Goal: Transaction & Acquisition: Book appointment/travel/reservation

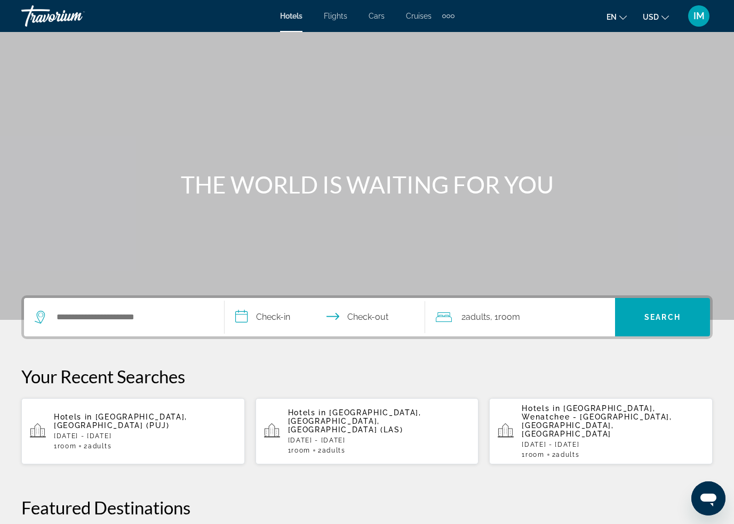
click at [695, 15] on span "IM" at bounding box center [699, 16] width 11 height 11
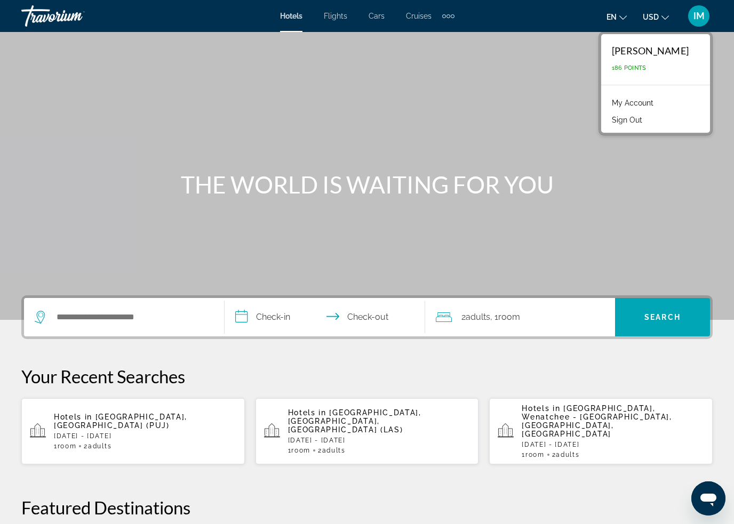
click at [663, 62] on div "Igor Manuilov 186 Points" at bounding box center [655, 59] width 109 height 51
click at [647, 71] on span "186 Points" at bounding box center [629, 68] width 35 height 7
click at [659, 103] on link "My Account" at bounding box center [633, 103] width 52 height 14
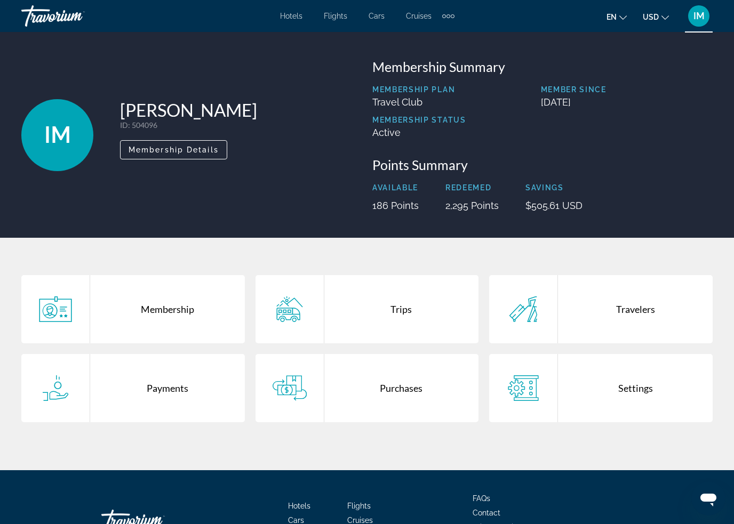
click at [409, 302] on div "Trips" at bounding box center [401, 309] width 155 height 68
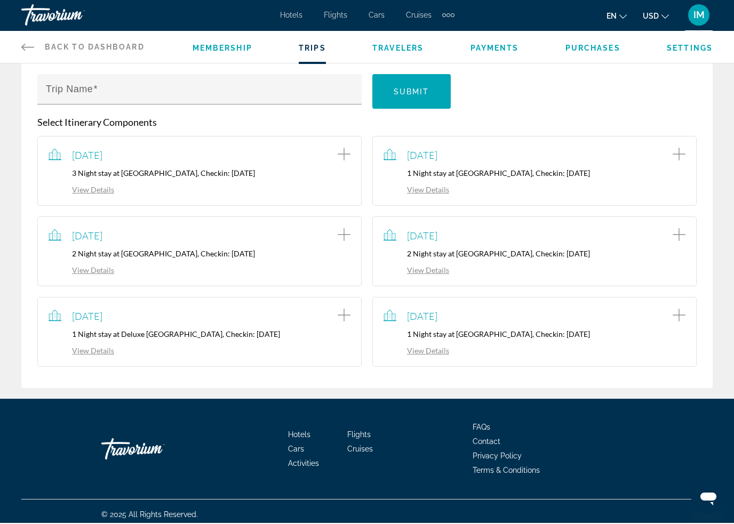
scroll to position [138, 0]
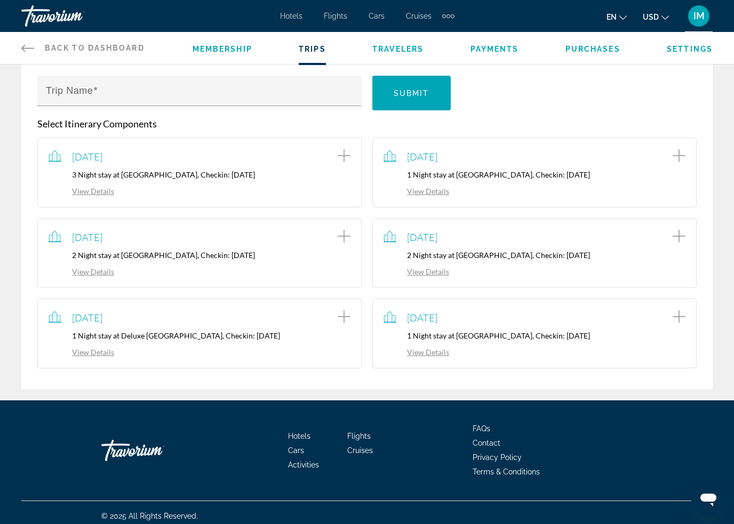
click at [38, 47] on link "Back to Dashboard Dashboard" at bounding box center [82, 48] width 123 height 32
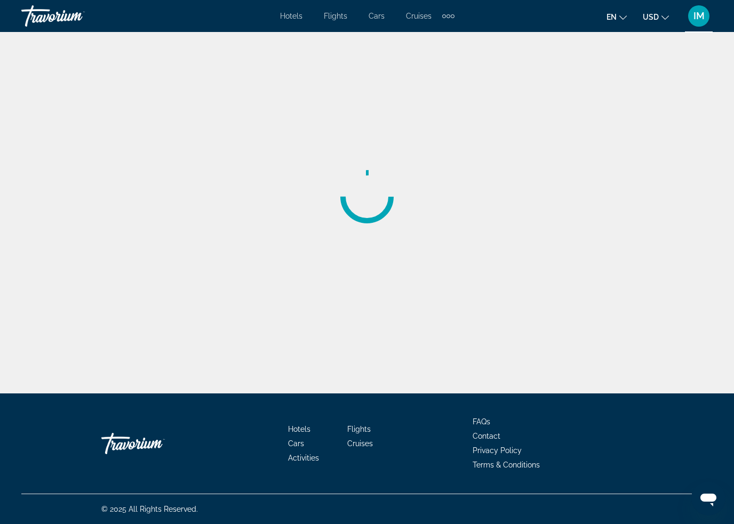
scroll to position [23, 0]
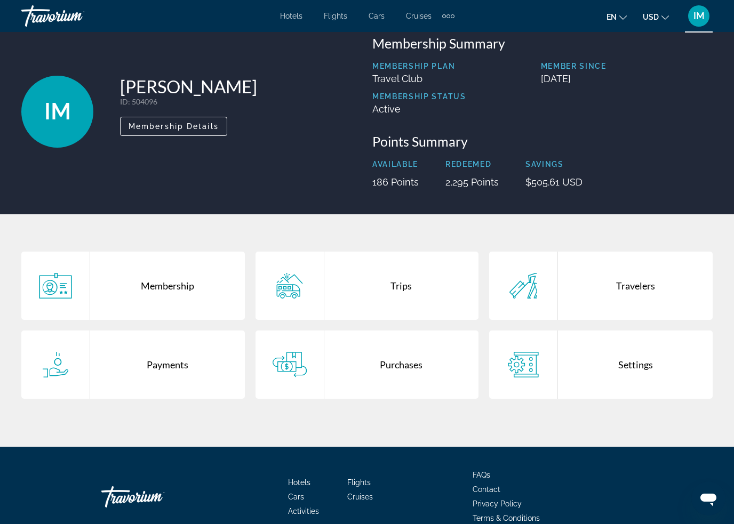
click at [402, 363] on div "Purchases" at bounding box center [401, 365] width 155 height 68
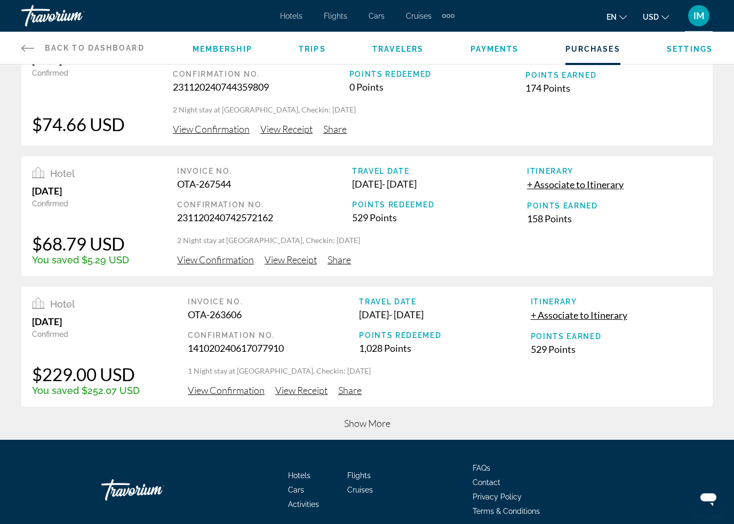
scroll to position [311, 0]
click at [379, 421] on span "Show More" at bounding box center [367, 424] width 46 height 12
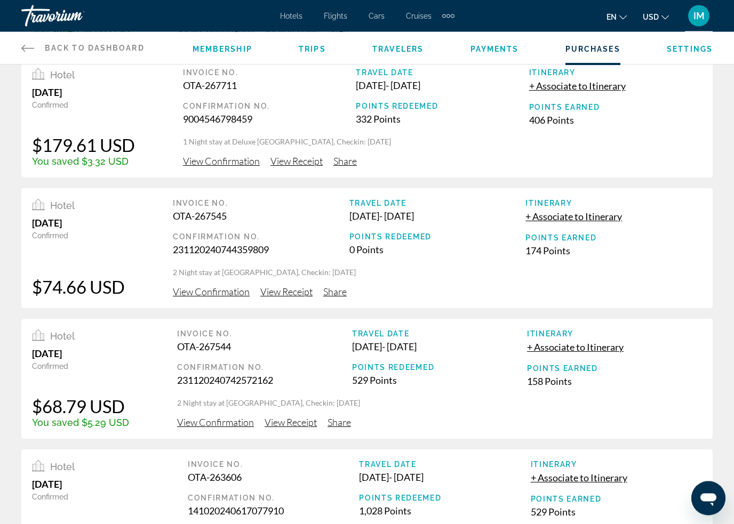
scroll to position [0, 0]
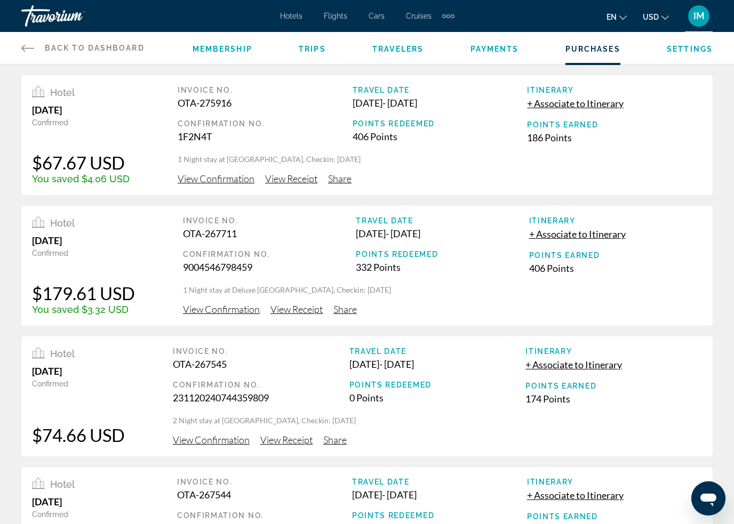
click at [34, 42] on icon "Main content" at bounding box center [27, 48] width 13 height 13
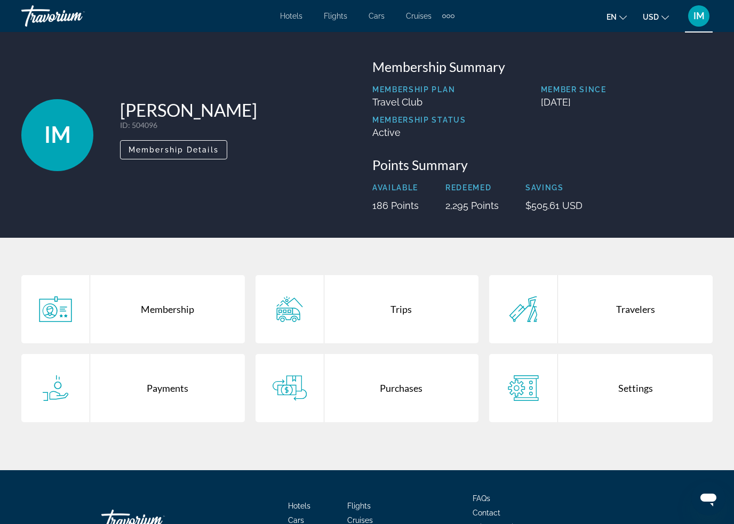
click at [608, 307] on div "Travelers" at bounding box center [635, 309] width 155 height 68
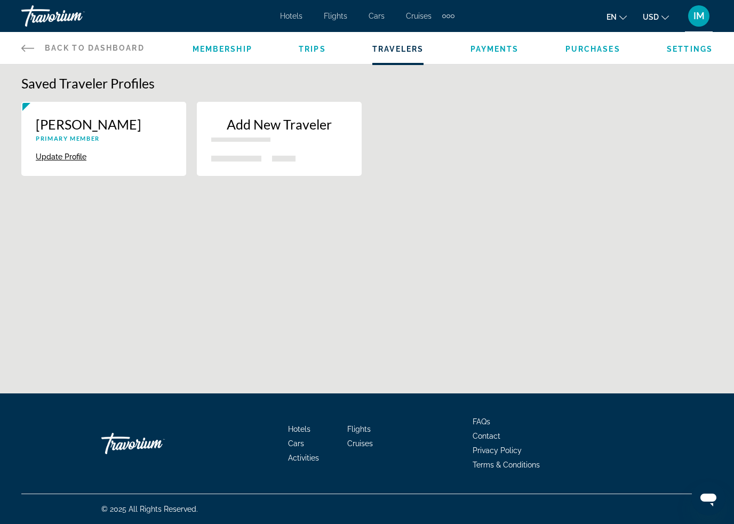
click at [49, 42] on link "Back to Dashboard Dashboard" at bounding box center [82, 48] width 123 height 32
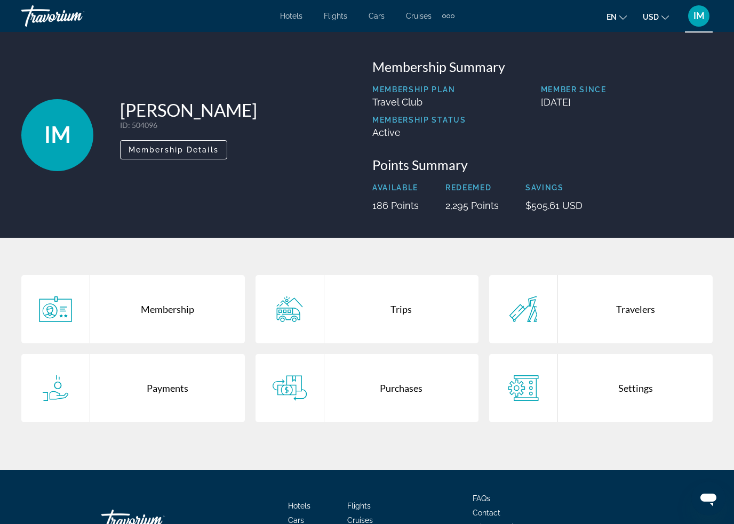
click at [171, 385] on div "Payments" at bounding box center [167, 388] width 155 height 68
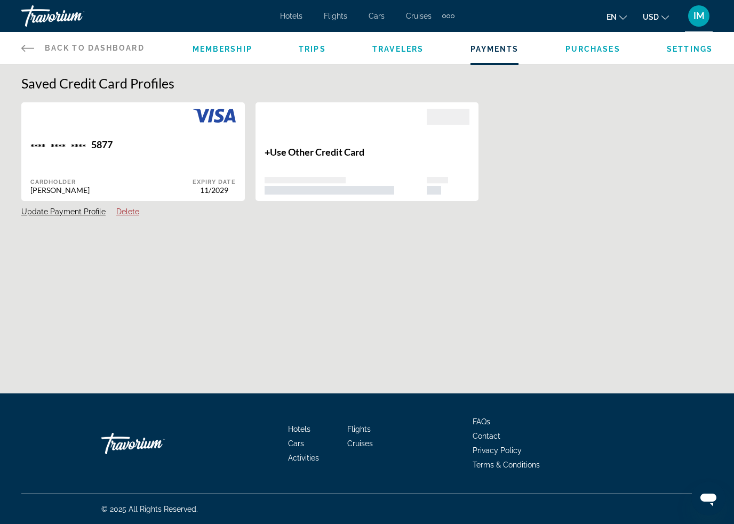
click at [112, 46] on span "Back to Dashboard" at bounding box center [95, 48] width 100 height 9
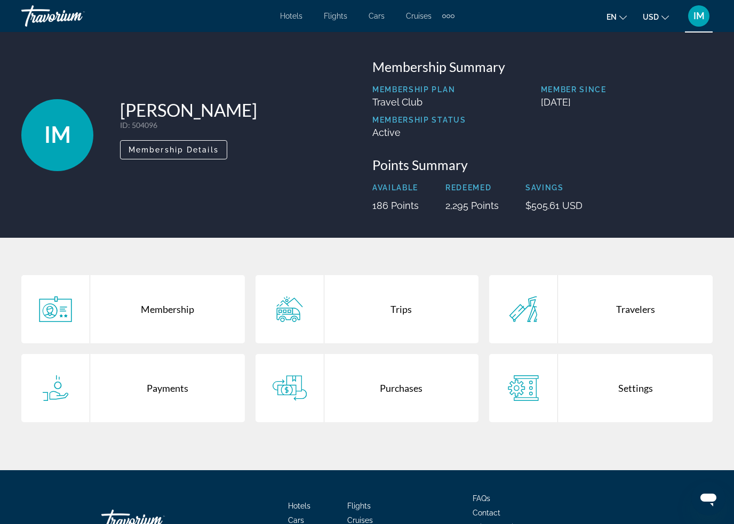
click at [698, 19] on span "IM" at bounding box center [699, 16] width 11 height 11
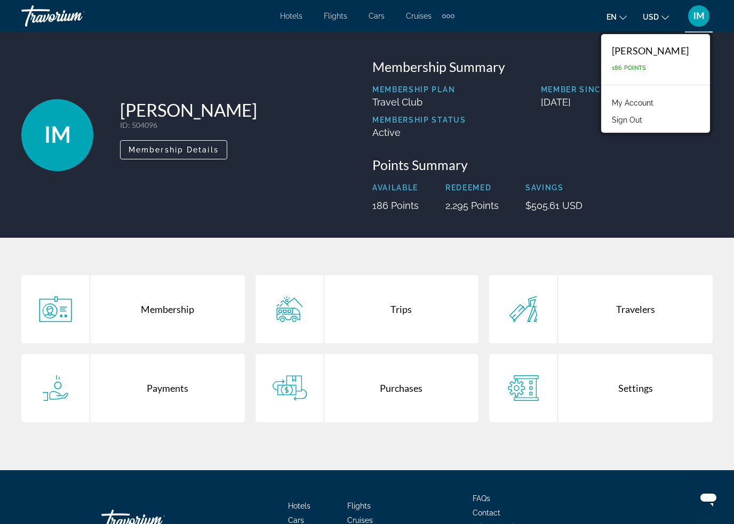
click at [662, 59] on div "Igor Manuilov 186 Points" at bounding box center [655, 59] width 109 height 51
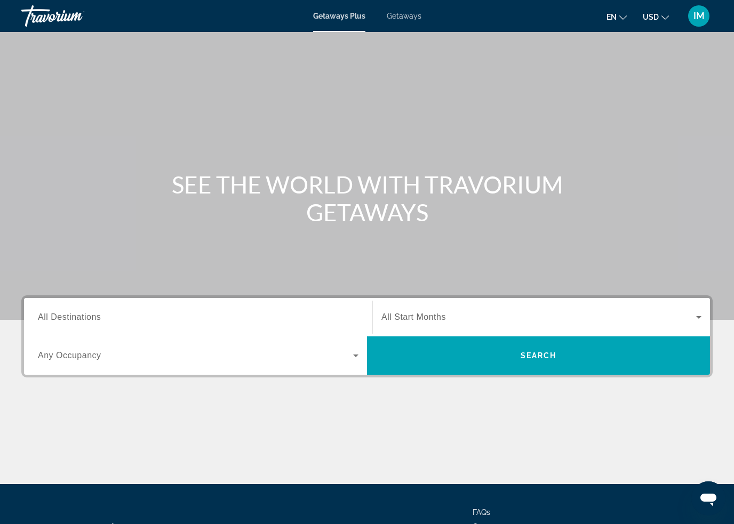
click at [98, 317] on span "All Destinations" at bounding box center [69, 317] width 63 height 9
click at [98, 317] on input "Destination All Destinations" at bounding box center [198, 318] width 321 height 13
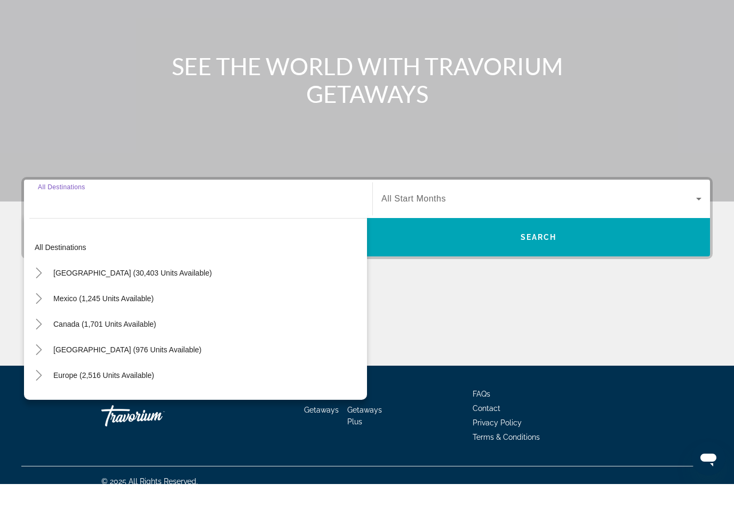
scroll to position [90, 0]
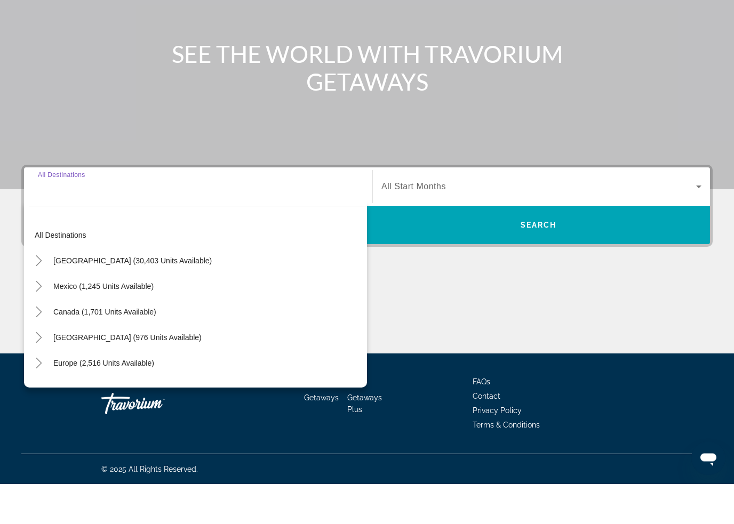
click at [43, 296] on icon "Toggle United States (30,403 units available)" at bounding box center [39, 301] width 11 height 11
click at [49, 372] on icon "Toggle California (2,109 units available)" at bounding box center [49, 377] width 11 height 11
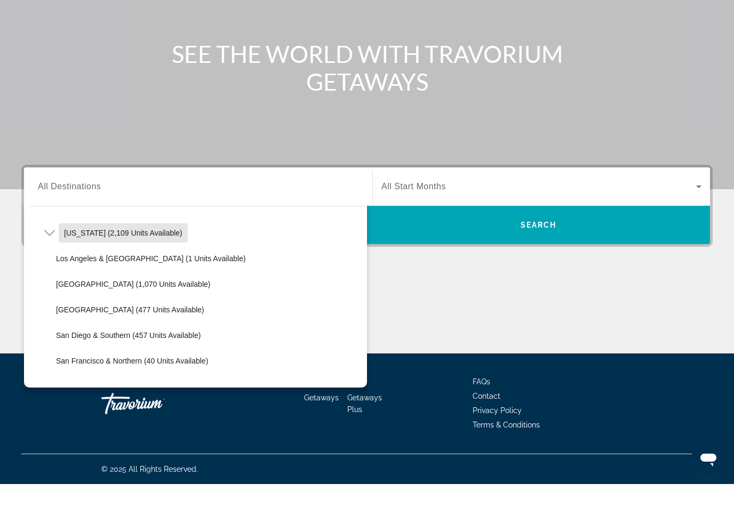
scroll to position [107, 0]
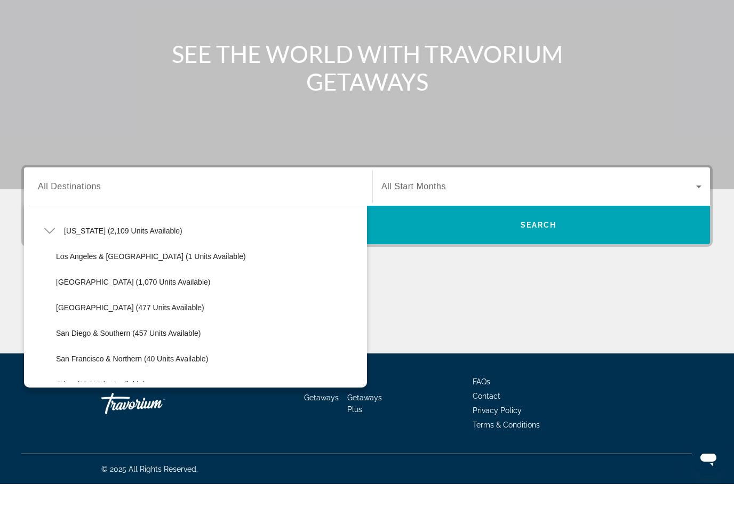
click at [89, 318] on span "[GEOGRAPHIC_DATA] (1,070 units available)" at bounding box center [133, 322] width 154 height 9
type input "**********"
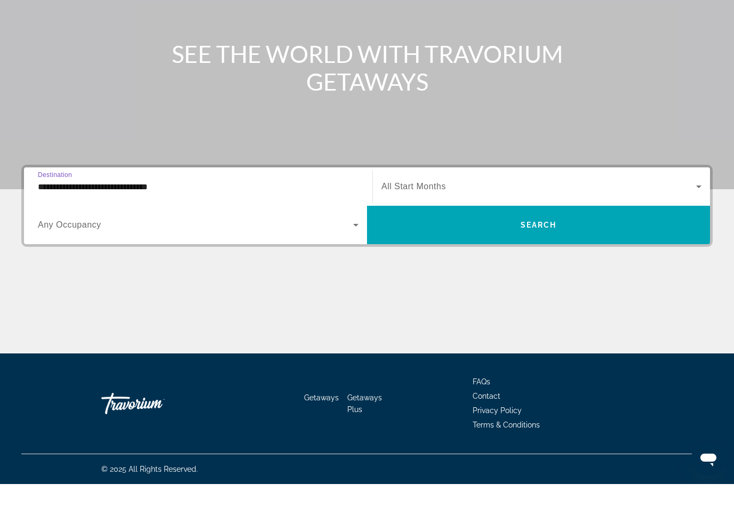
click at [519, 252] on span "Search widget" at bounding box center [538, 265] width 343 height 26
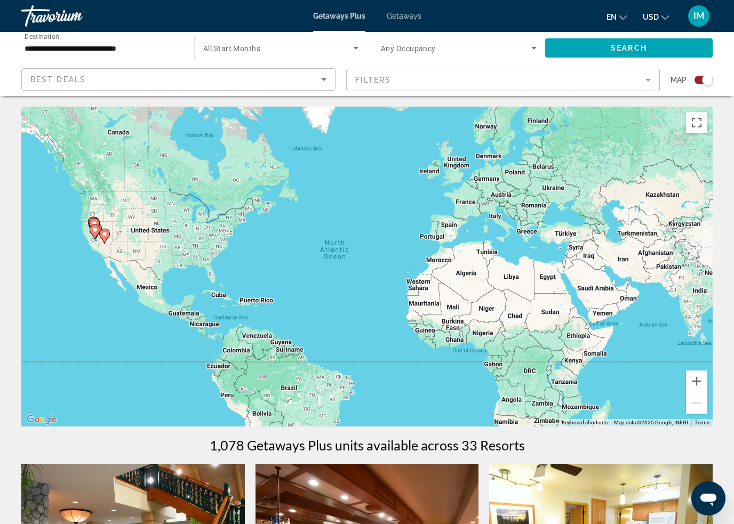
click at [694, 83] on div "Search widget" at bounding box center [700, 80] width 26 height 9
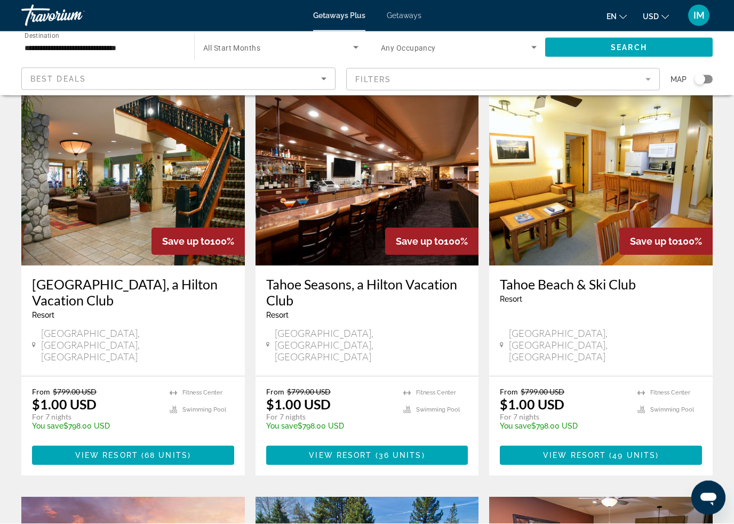
scroll to position [39, 0]
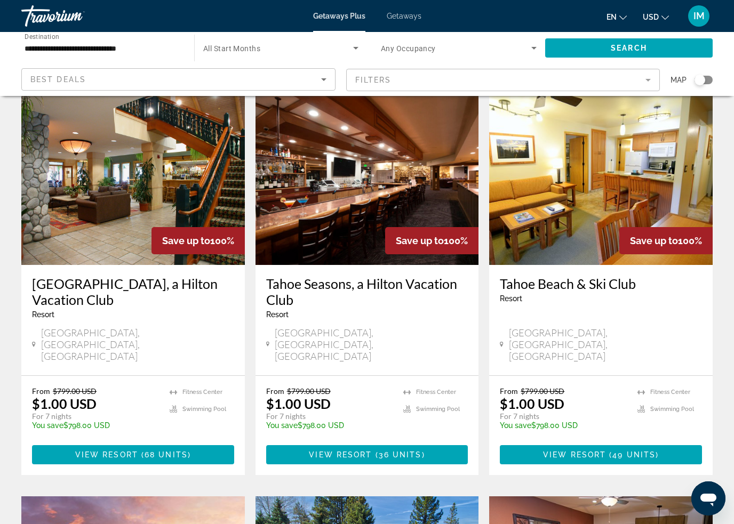
click at [615, 451] on span "49 units" at bounding box center [633, 455] width 43 height 9
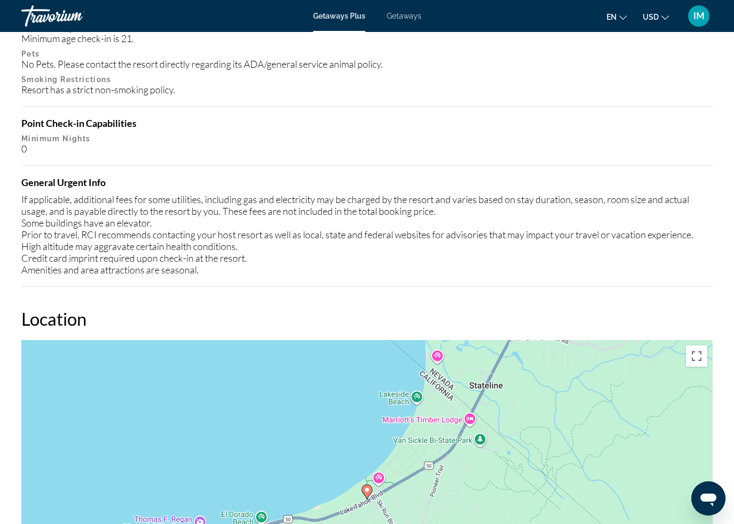
scroll to position [1436, 0]
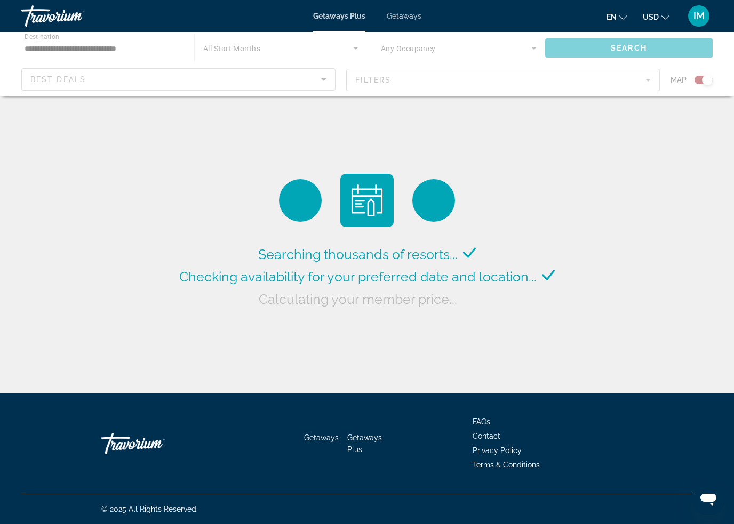
click at [706, 81] on div "Main content" at bounding box center [367, 64] width 734 height 64
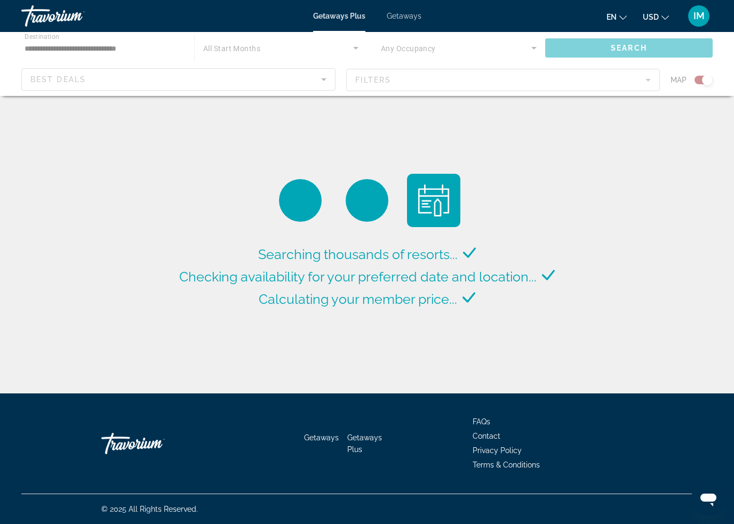
click at [699, 83] on div "Main content" at bounding box center [367, 64] width 734 height 64
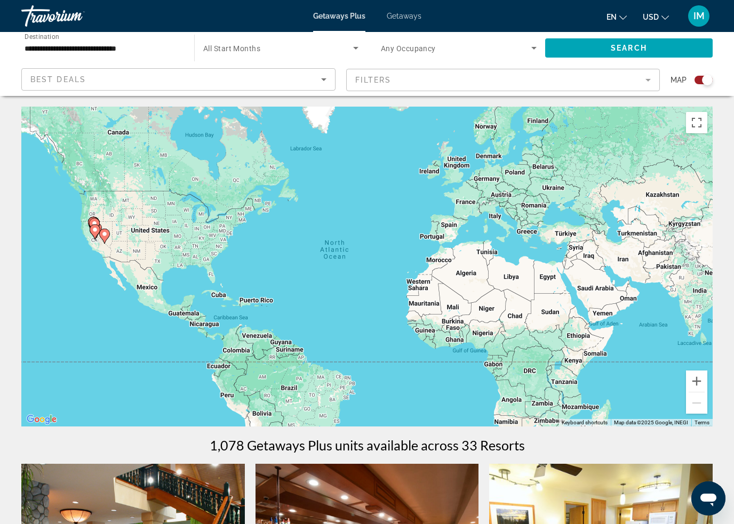
click at [698, 83] on div "Search widget" at bounding box center [704, 80] width 18 height 9
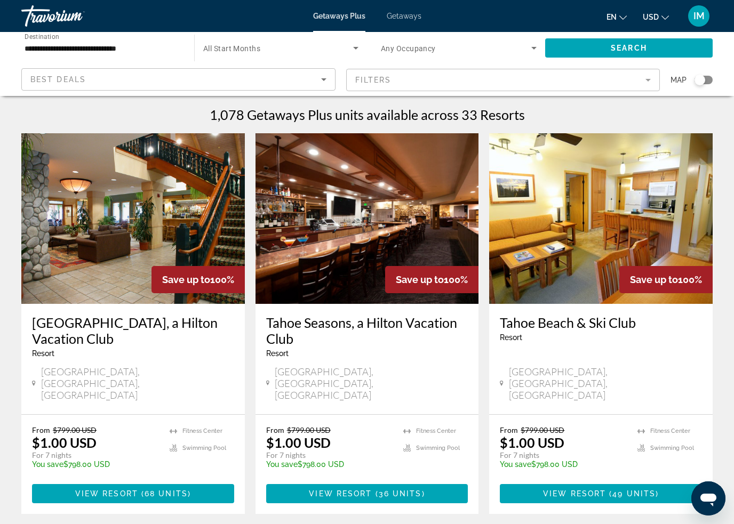
click at [408, 14] on span "Getaways" at bounding box center [404, 16] width 35 height 9
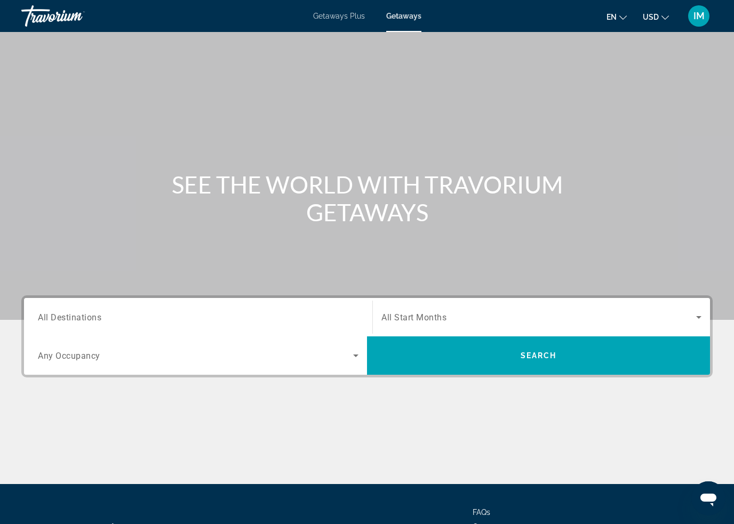
click at [90, 317] on span "All Destinations" at bounding box center [69, 317] width 63 height 10
click at [90, 317] on input "Destination All Destinations" at bounding box center [198, 318] width 321 height 13
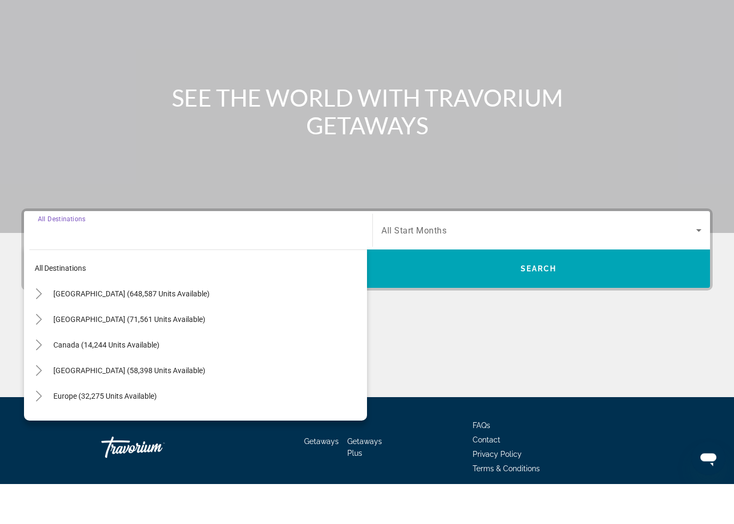
scroll to position [90, 0]
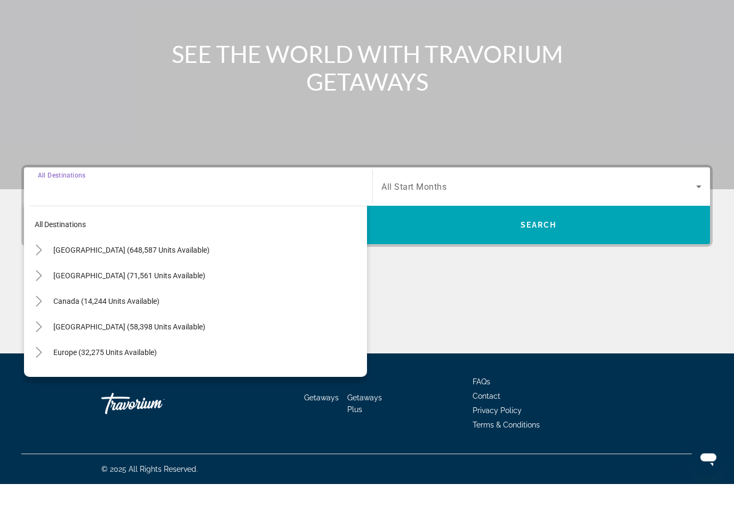
click at [39, 285] on icon "Toggle United States (648,587 units available)" at bounding box center [39, 290] width 6 height 11
click at [49, 362] on icon "Toggle California (85,928 units available)" at bounding box center [49, 367] width 11 height 11
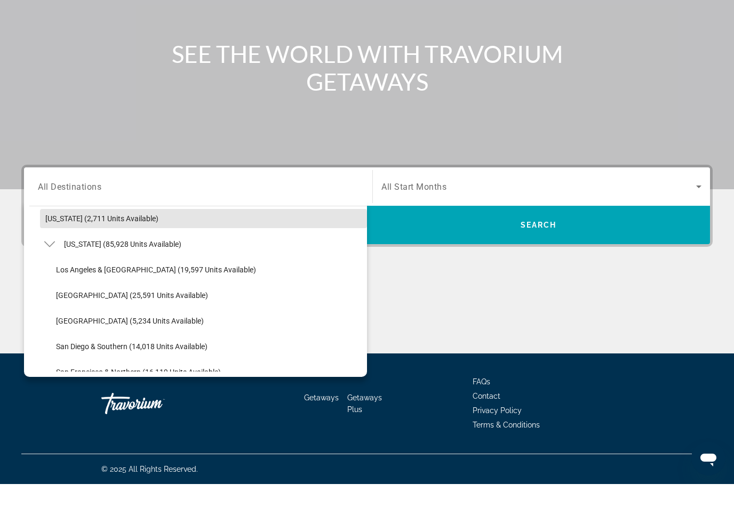
scroll to position [85, 0]
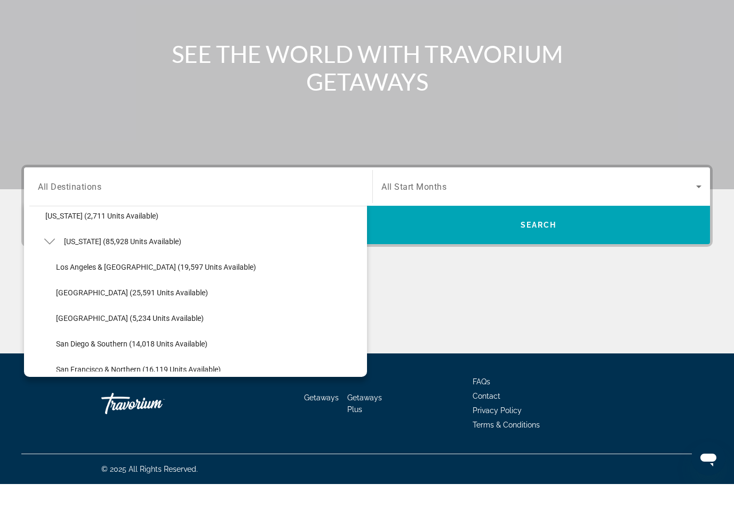
click at [99, 329] on span "Lake Tahoe (25,591 units available)" at bounding box center [132, 333] width 152 height 9
type input "**********"
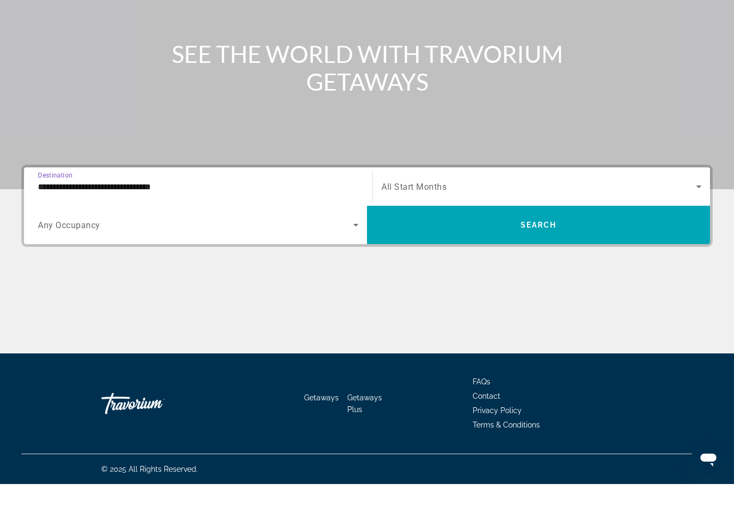
click at [467, 252] on span "Search widget" at bounding box center [538, 265] width 343 height 26
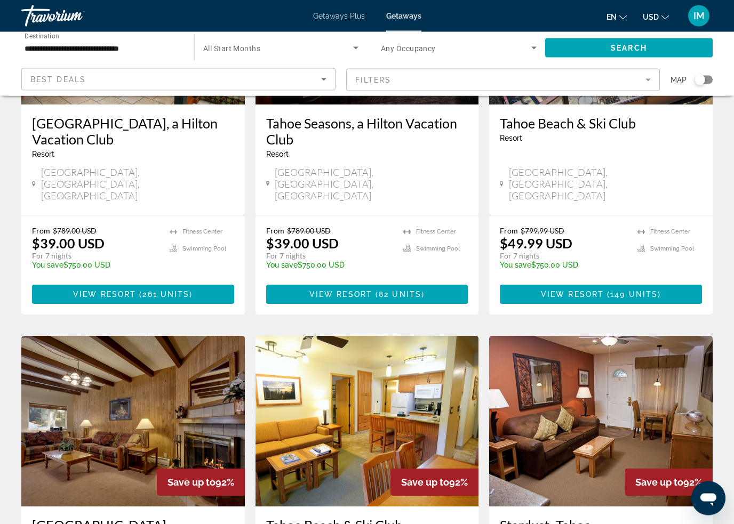
scroll to position [1017, 0]
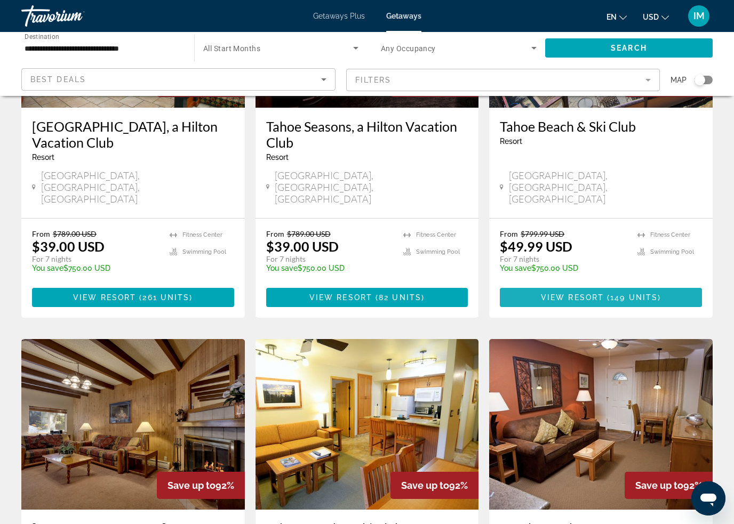
click at [581, 293] on span "View Resort" at bounding box center [572, 297] width 63 height 9
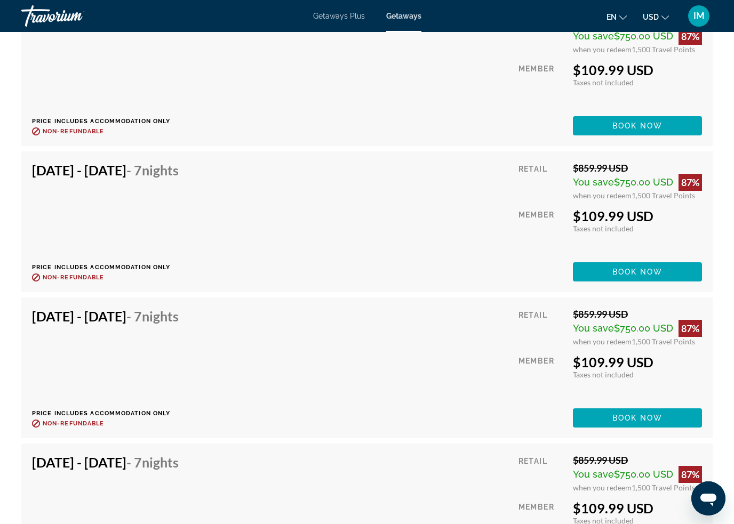
scroll to position [2831, 0]
click at [345, 12] on span "Getaways Plus" at bounding box center [339, 16] width 52 height 9
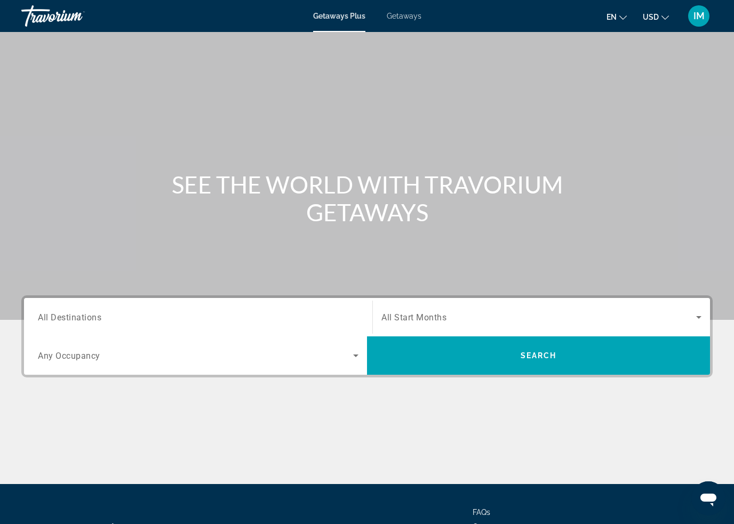
click at [134, 316] on input "Destination All Destinations" at bounding box center [198, 318] width 321 height 13
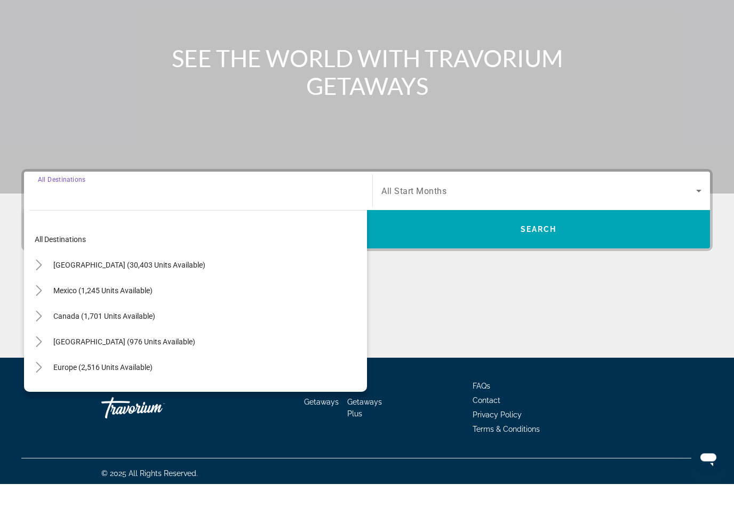
scroll to position [91, 0]
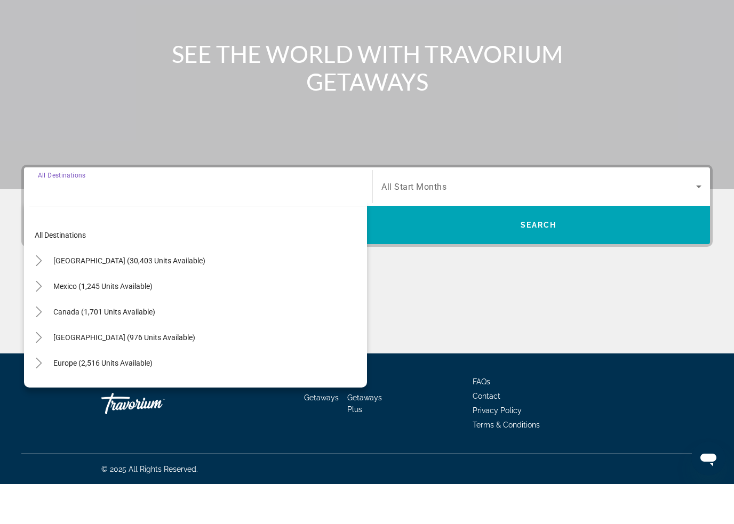
click at [41, 296] on icon "Toggle United States (30,403 units available)" at bounding box center [39, 301] width 11 height 11
click at [47, 372] on icon "Toggle California (2,109 units available)" at bounding box center [49, 377] width 11 height 11
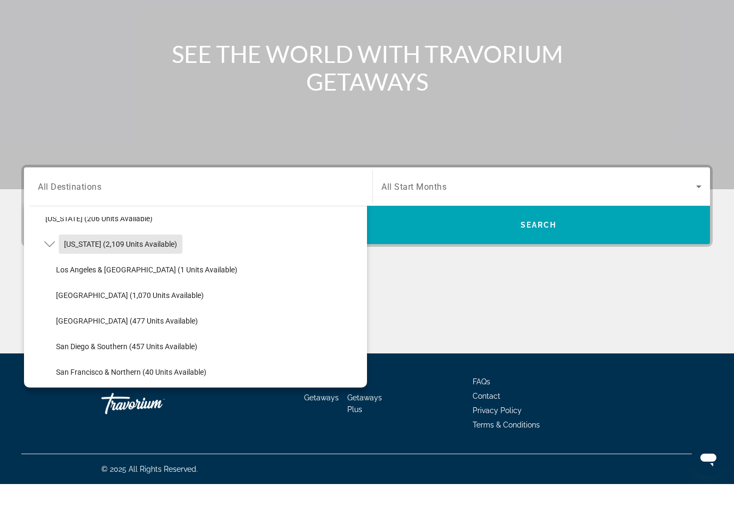
scroll to position [102, 0]
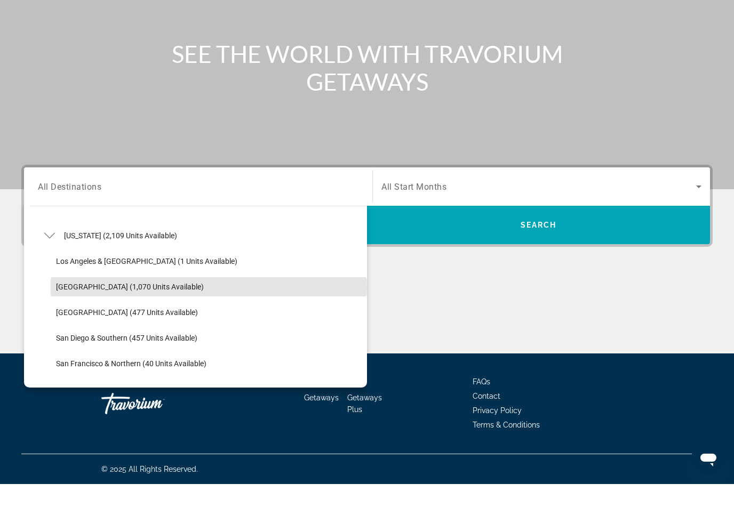
click at [128, 323] on span "Lake Tahoe (1,070 units available)" at bounding box center [130, 327] width 148 height 9
type input "**********"
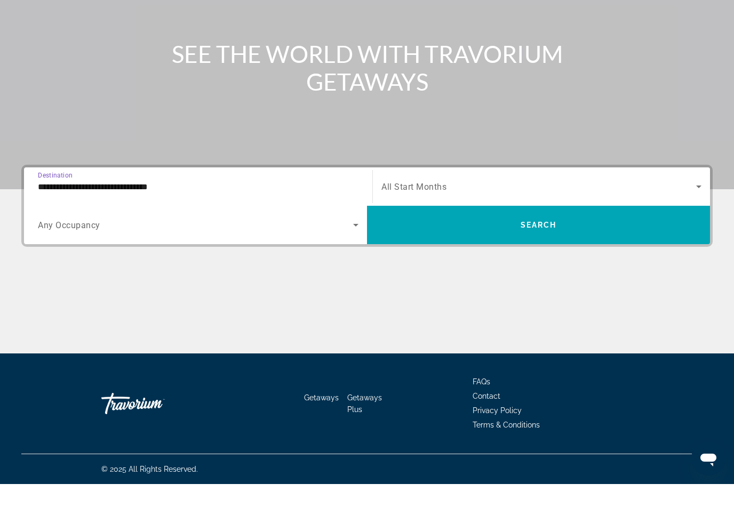
click at [505, 252] on span "Search widget" at bounding box center [538, 265] width 343 height 26
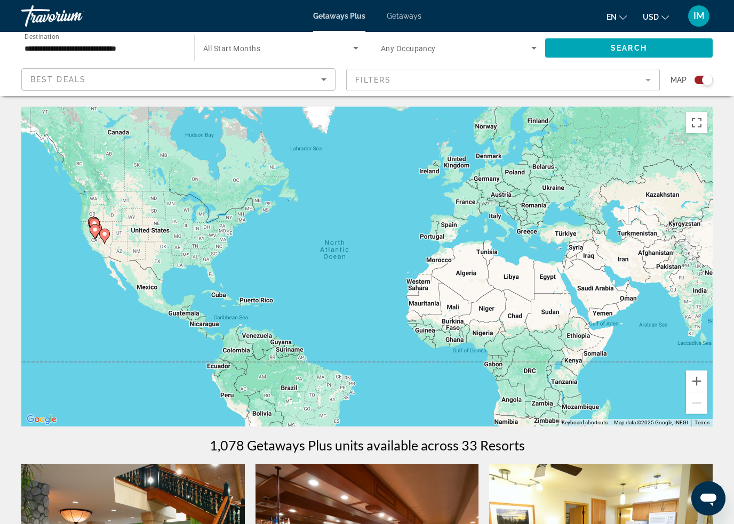
click at [712, 78] on div "Search widget" at bounding box center [707, 80] width 11 height 11
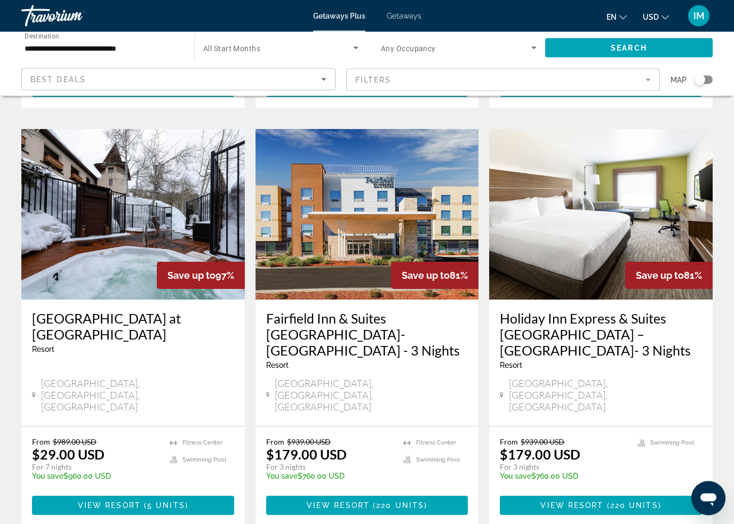
scroll to position [1211, 0]
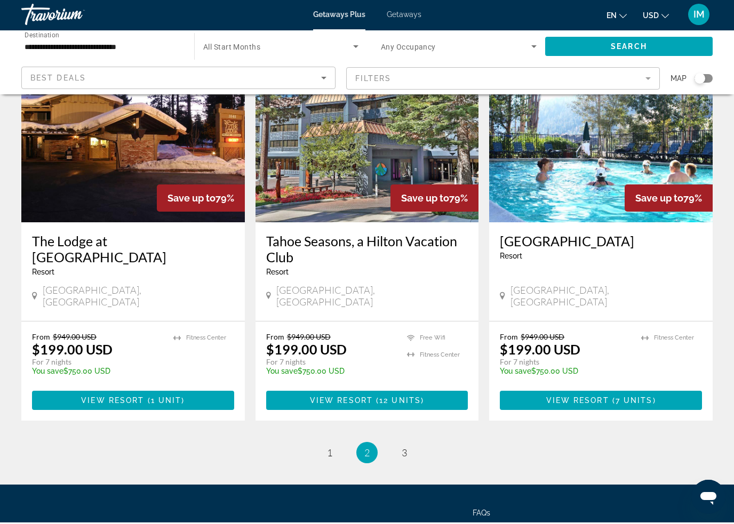
scroll to position [1266, 0]
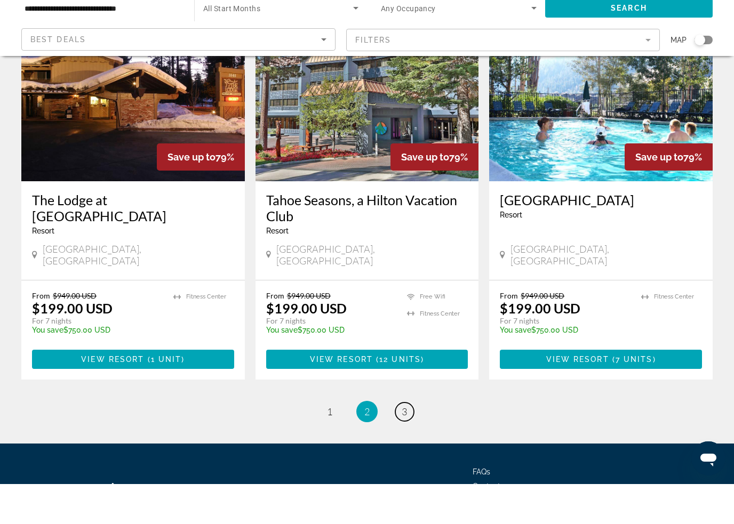
click at [408, 443] on link "page 3" at bounding box center [404, 452] width 19 height 19
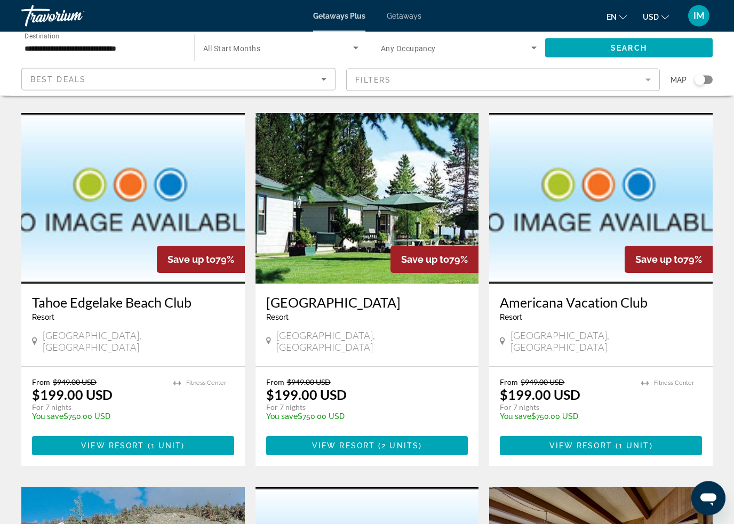
scroll to position [406, 0]
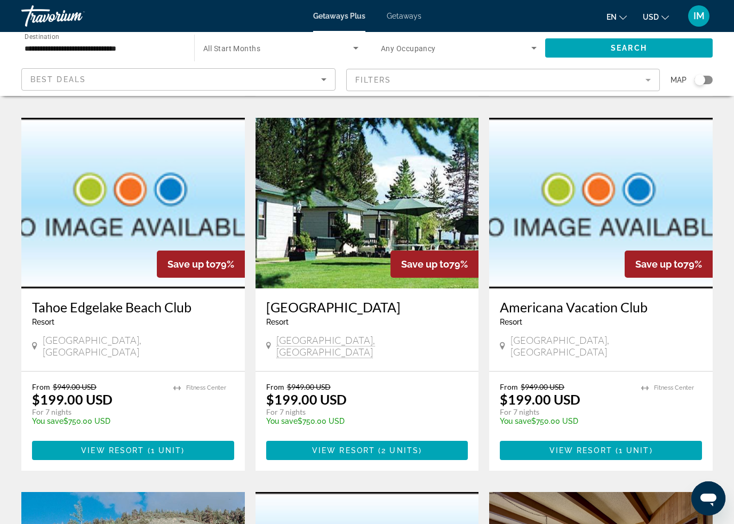
click at [345, 12] on span "Getaways Plus" at bounding box center [339, 16] width 52 height 9
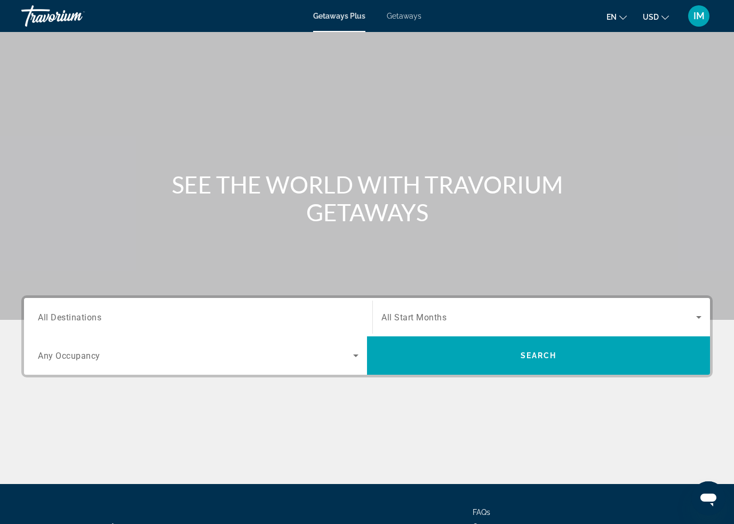
click at [90, 318] on span "All Destinations" at bounding box center [69, 317] width 63 height 10
click at [90, 318] on input "Destination All Destinations" at bounding box center [198, 318] width 321 height 13
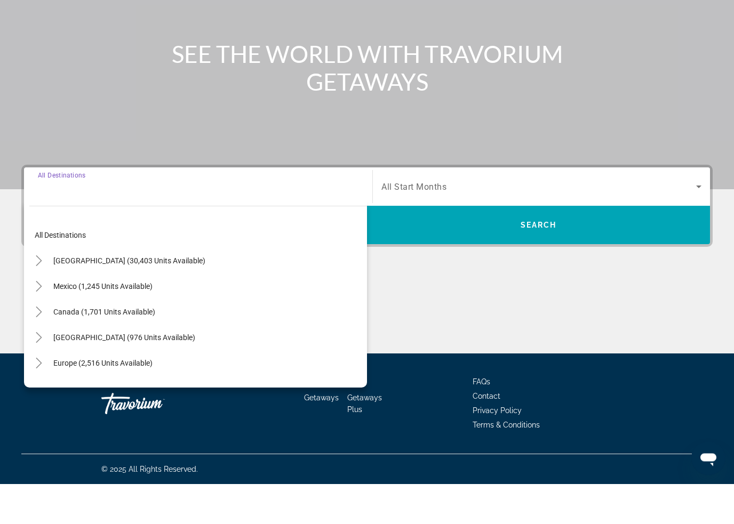
click at [40, 296] on icon "Toggle United States (30,403 units available)" at bounding box center [39, 301] width 6 height 11
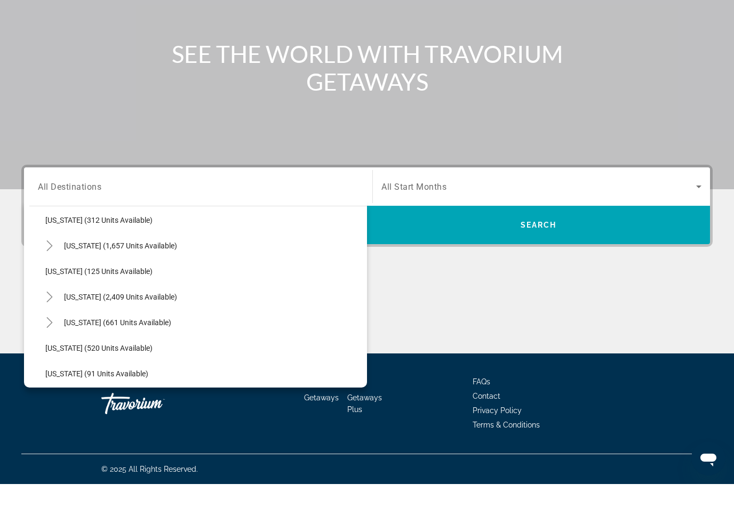
scroll to position [477, 0]
click at [52, 330] on icon "Toggle Nevada (2,409 units available)" at bounding box center [49, 335] width 11 height 11
click at [100, 383] on span "Other (1,158 units available)" at bounding box center [103, 387] width 94 height 9
type input "**********"
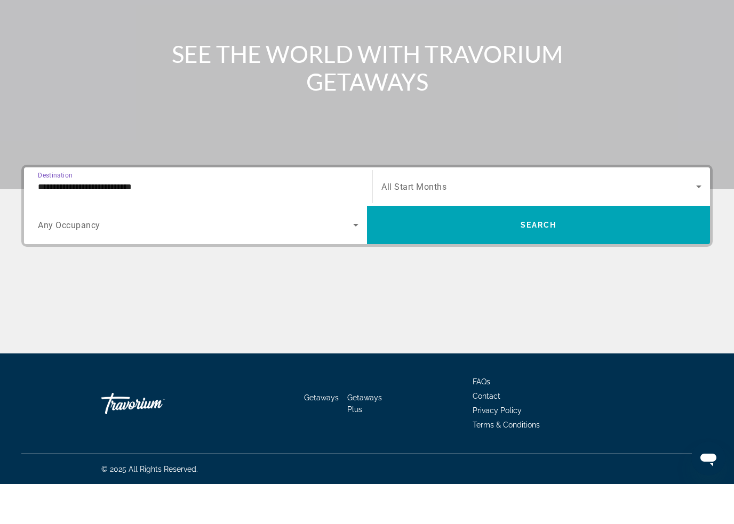
click at [453, 252] on span "Search widget" at bounding box center [538, 265] width 343 height 26
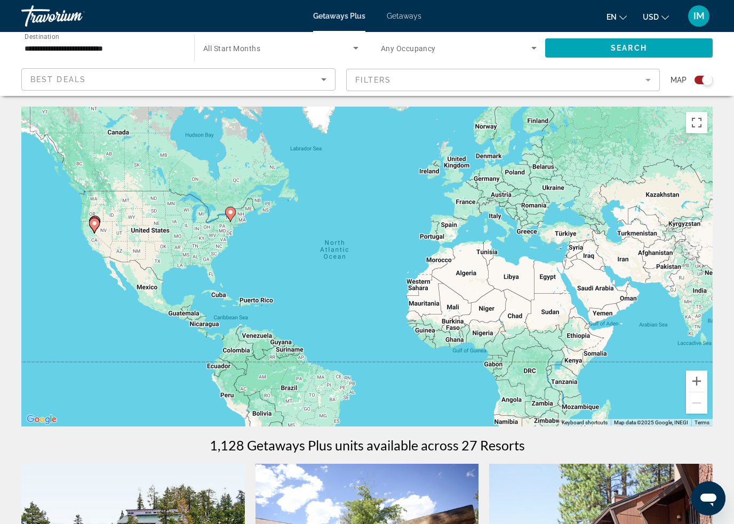
click at [693, 82] on div "Search widget" at bounding box center [700, 80] width 26 height 9
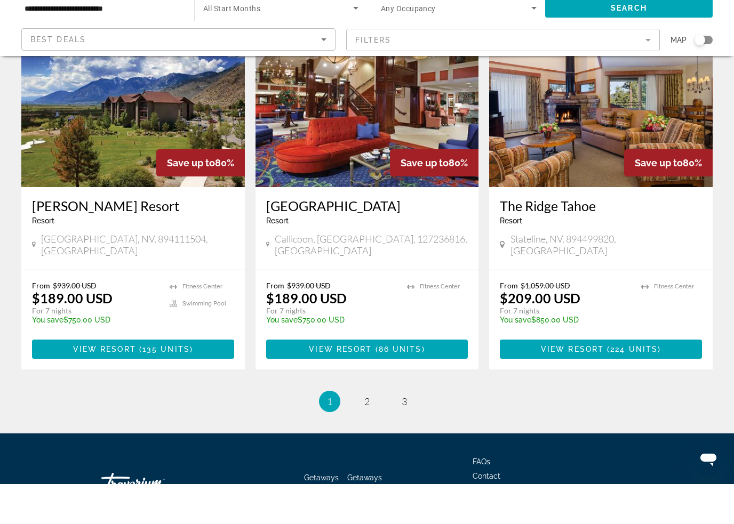
scroll to position [1279, 0]
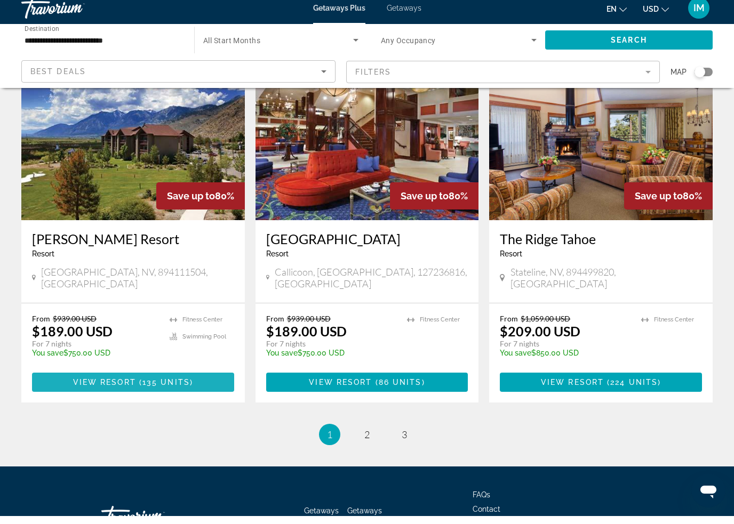
click at [172, 386] on span "135 units" at bounding box center [165, 390] width 47 height 9
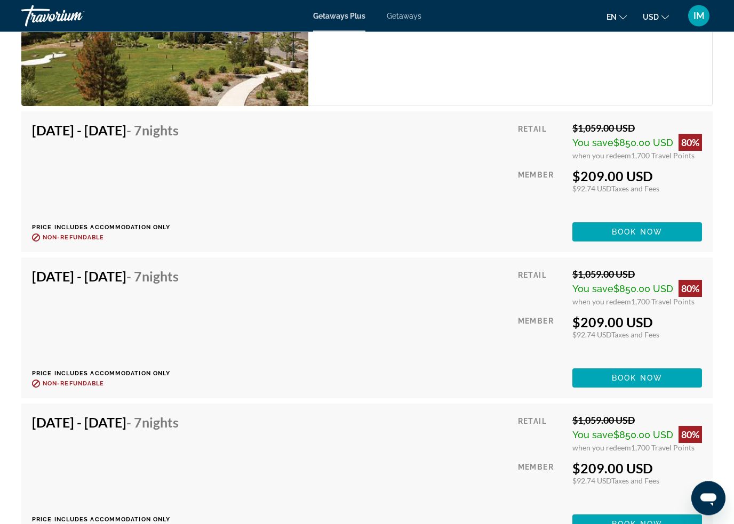
scroll to position [8119, 0]
click at [631, 229] on span "Book now" at bounding box center [637, 232] width 51 height 9
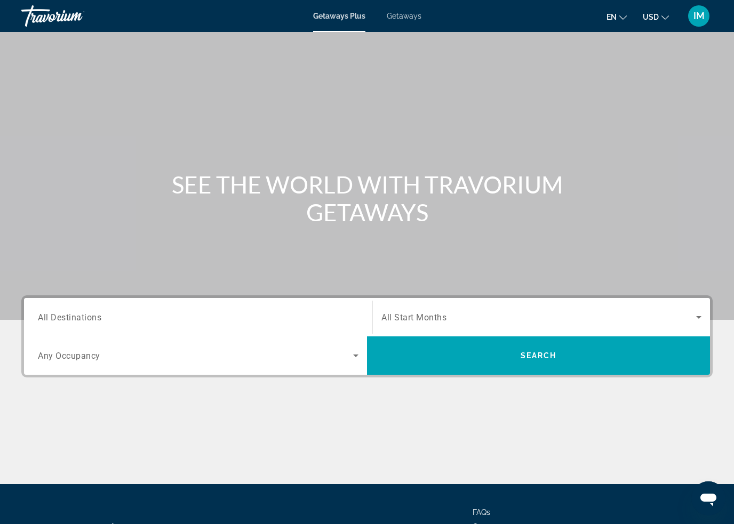
click at [88, 317] on span "All Destinations" at bounding box center [69, 317] width 63 height 10
click at [88, 317] on input "Destination All Destinations" at bounding box center [198, 318] width 321 height 13
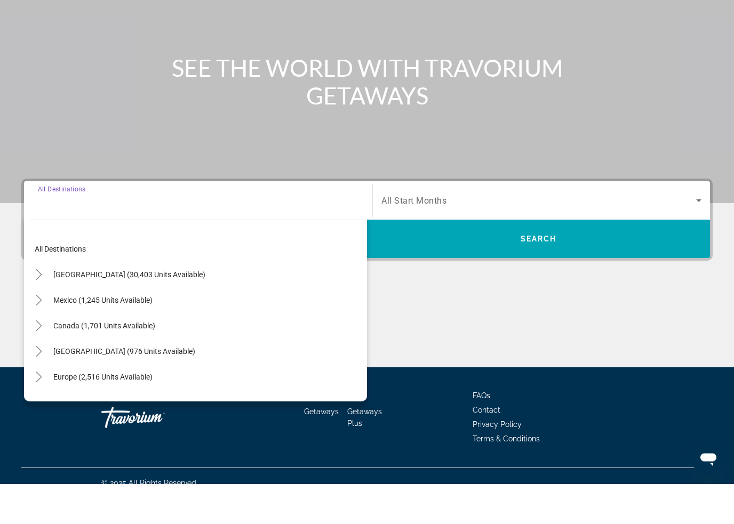
scroll to position [91, 0]
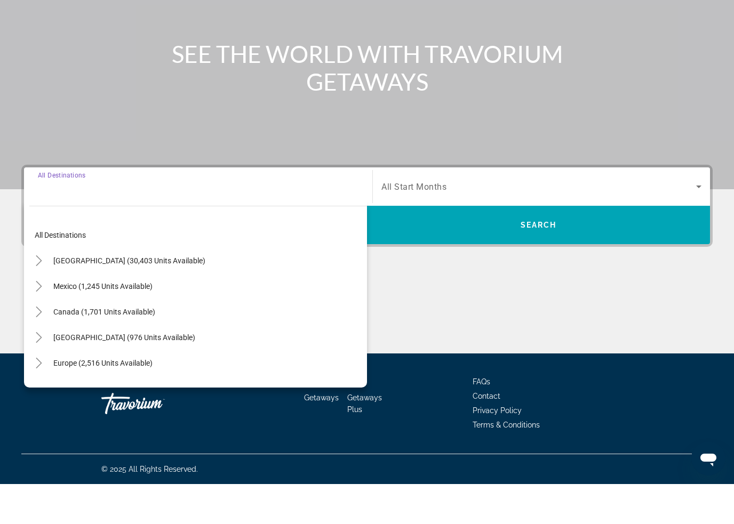
click at [39, 296] on icon "Toggle United States (30,403 units available)" at bounding box center [39, 301] width 6 height 11
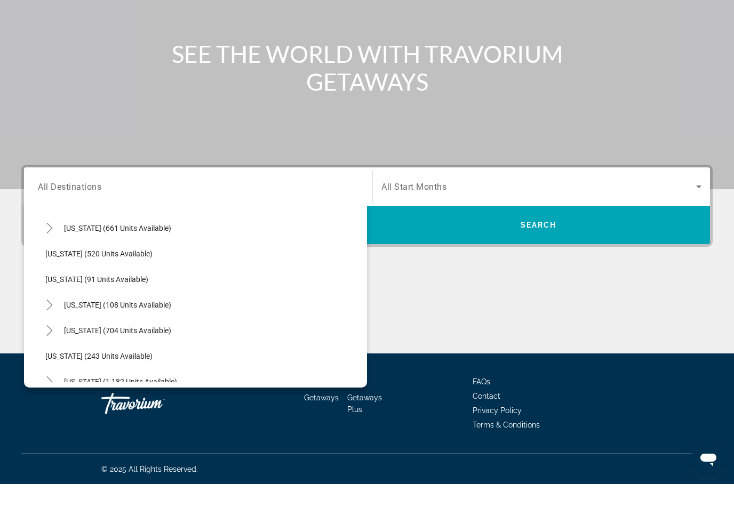
scroll to position [572, 0]
click at [46, 364] on icon "Toggle North Carolina (704 units available)" at bounding box center [49, 369] width 11 height 11
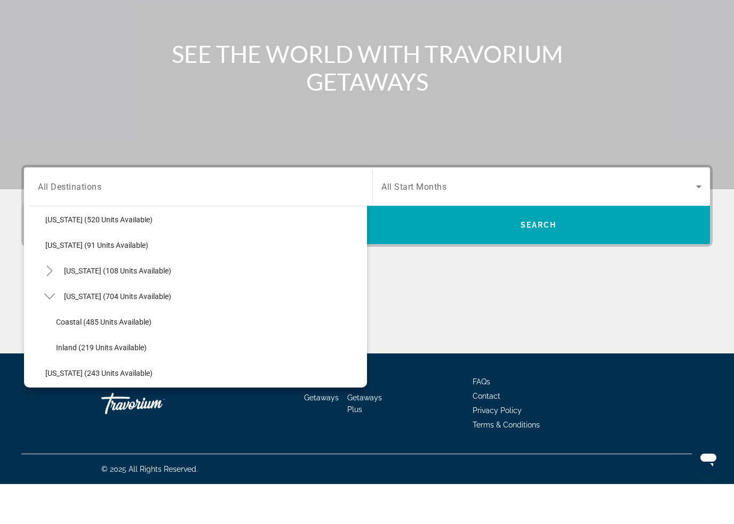
scroll to position [612, 0]
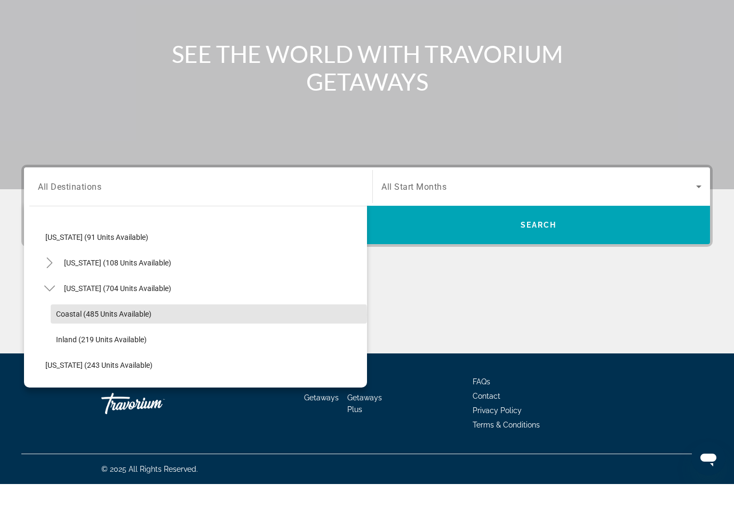
click at [109, 350] on span "Coastal (485 units available)" at bounding box center [103, 354] width 95 height 9
type input "**********"
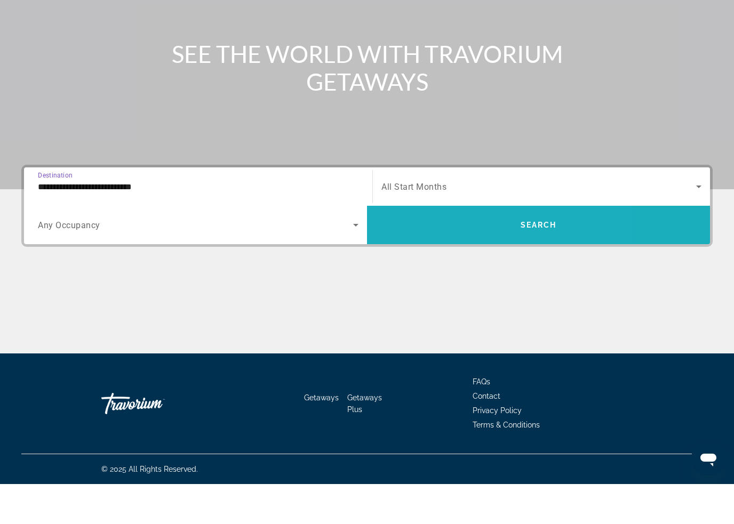
click at [468, 252] on span "Search widget" at bounding box center [538, 265] width 343 height 26
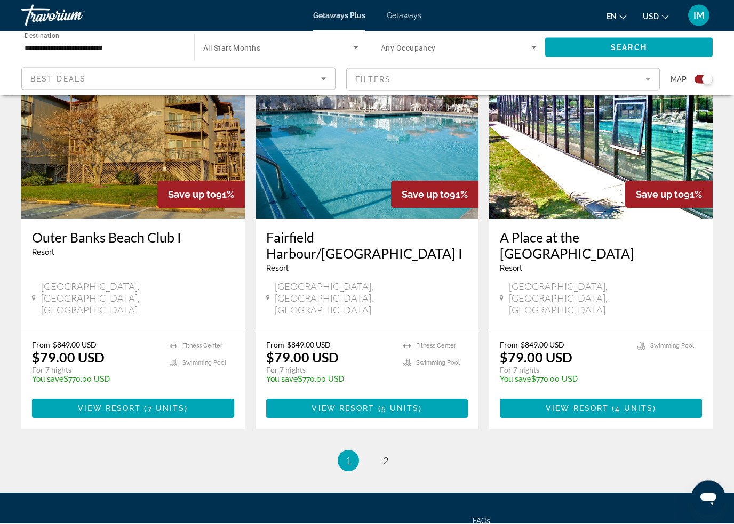
scroll to position [1578, 0]
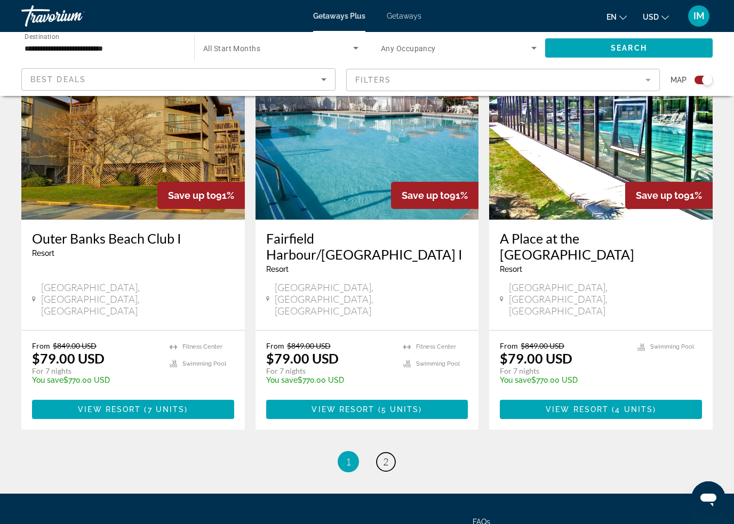
click at [388, 456] on span "2" at bounding box center [385, 462] width 5 height 12
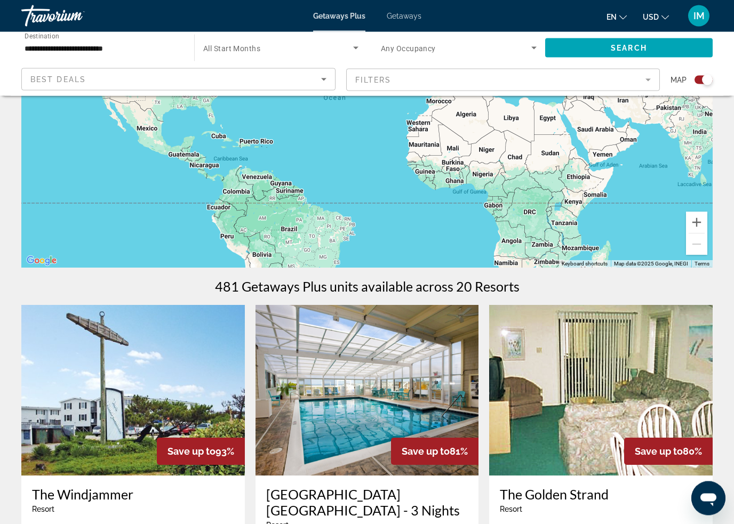
scroll to position [155, 0]
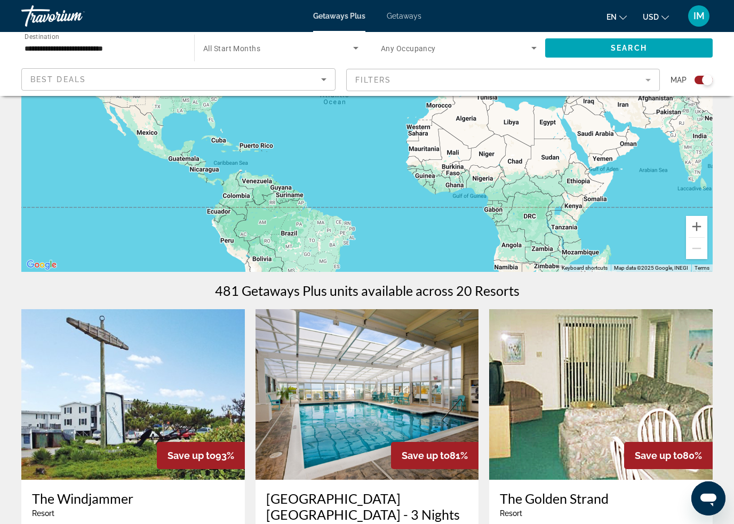
click at [702, 82] on div "Search widget" at bounding box center [707, 80] width 11 height 11
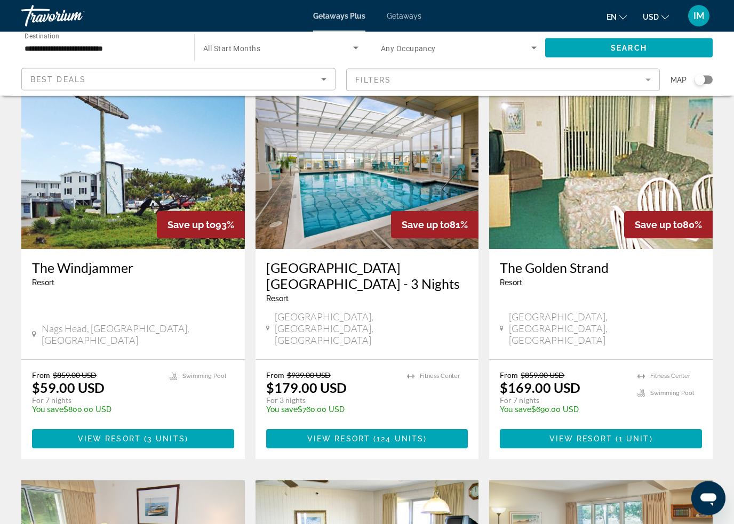
scroll to position [0, 0]
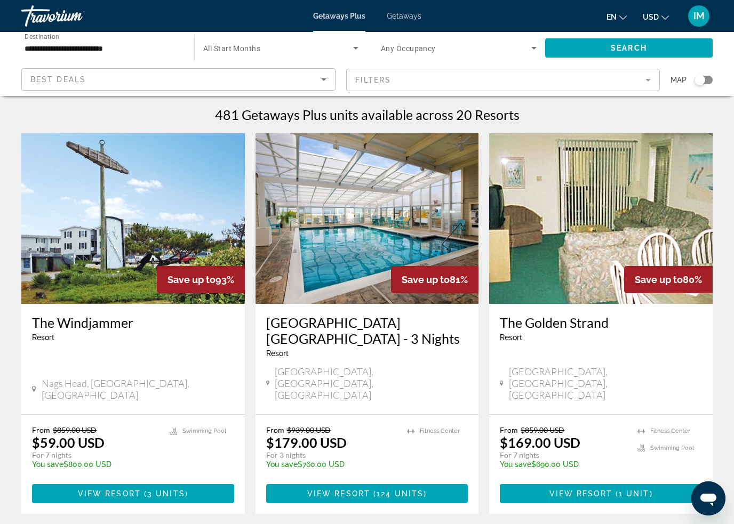
click at [705, 78] on div "Search widget" at bounding box center [704, 80] width 18 height 9
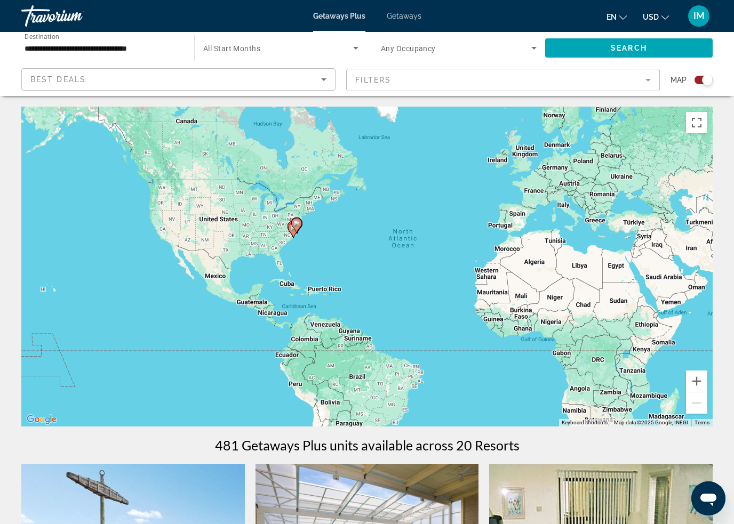
click at [294, 227] on icon "Main content" at bounding box center [297, 226] width 10 height 14
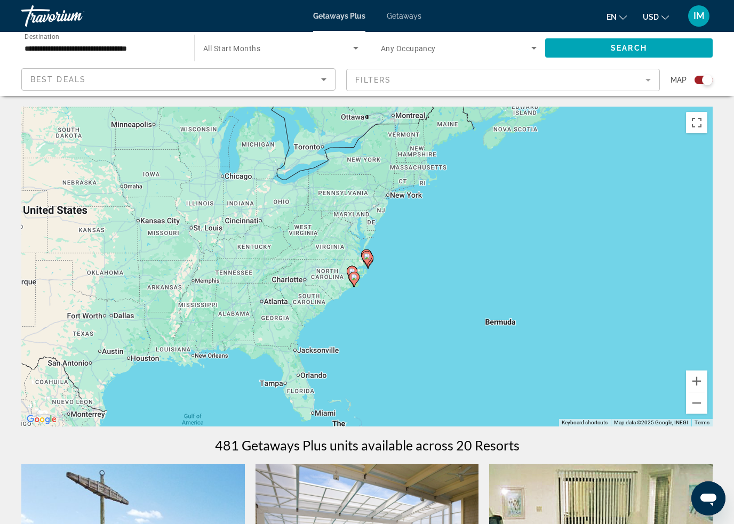
click at [364, 268] on gmp-advanced-marker "Main content" at bounding box center [368, 260] width 11 height 16
click at [363, 276] on div "To navigate, press the arrow keys. To activate drag with keyboard, press Alt + …" at bounding box center [366, 267] width 691 height 320
click at [359, 282] on gmp-advanced-marker "Main content" at bounding box center [354, 280] width 11 height 16
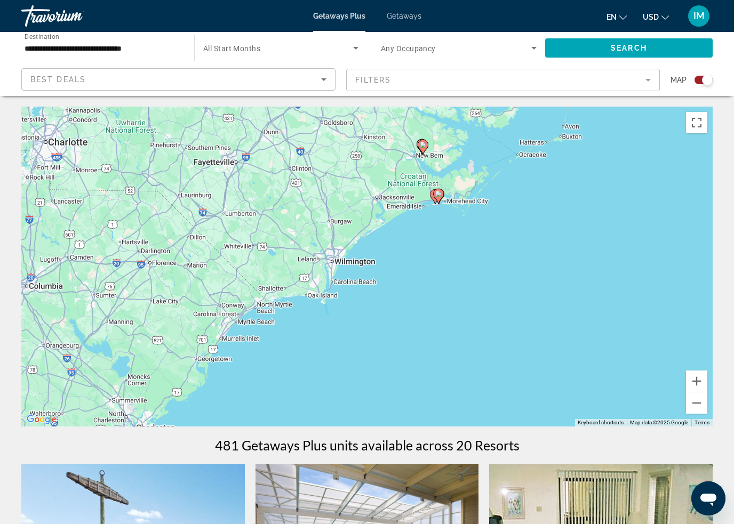
click at [115, 46] on input "**********" at bounding box center [103, 48] width 156 height 13
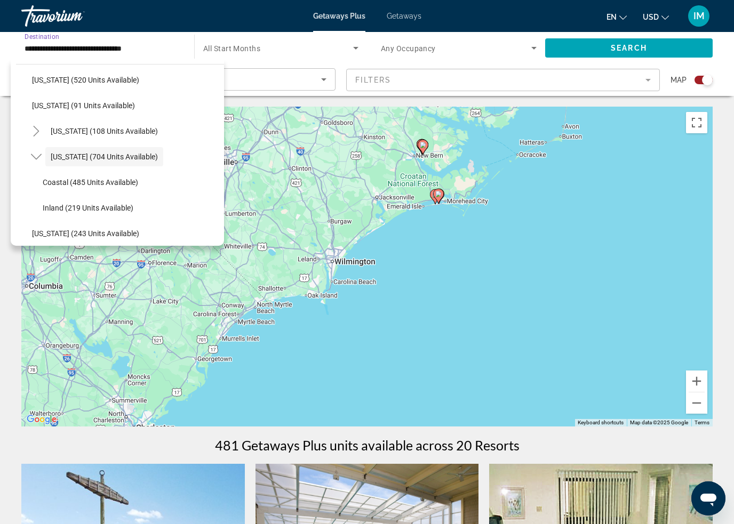
scroll to position [602, 0]
click at [42, 152] on mat-icon "Toggle North Carolina (704 units available)" at bounding box center [36, 157] width 19 height 19
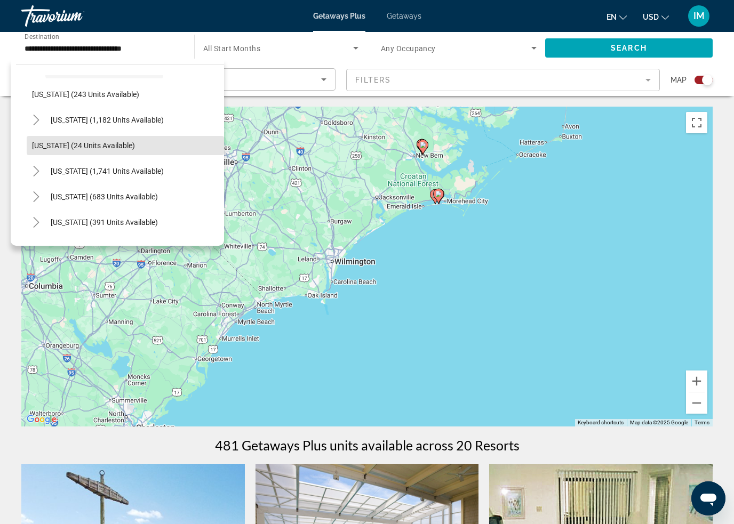
scroll to position [696, 0]
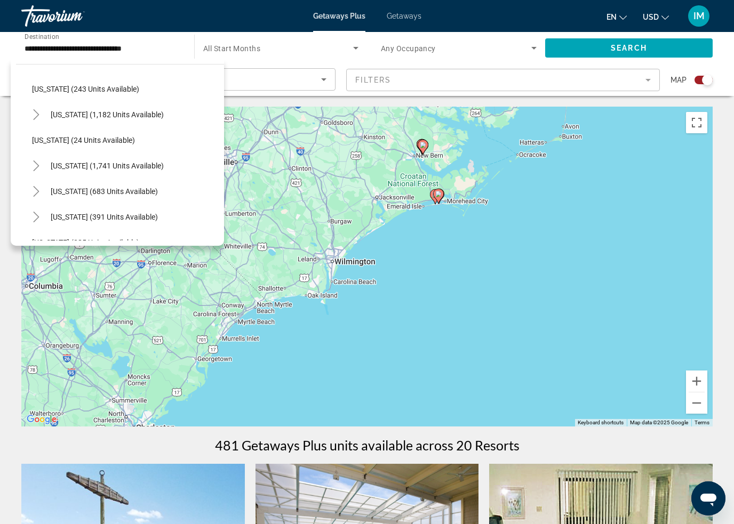
click at [38, 163] on icon "Toggle South Carolina (1,741 units available)" at bounding box center [36, 166] width 11 height 11
click at [88, 213] on span "Myrtle Beach Area (1,631 units available)" at bounding box center [117, 217] width 148 height 9
type input "**********"
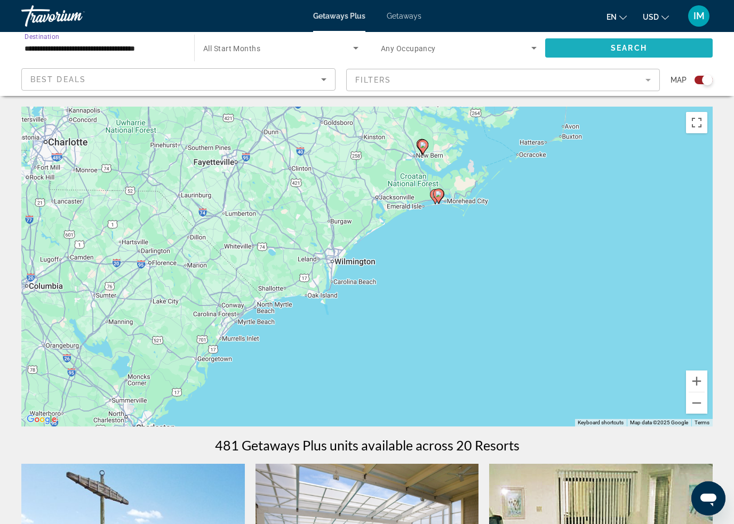
click at [633, 46] on span "Search" at bounding box center [629, 48] width 36 height 9
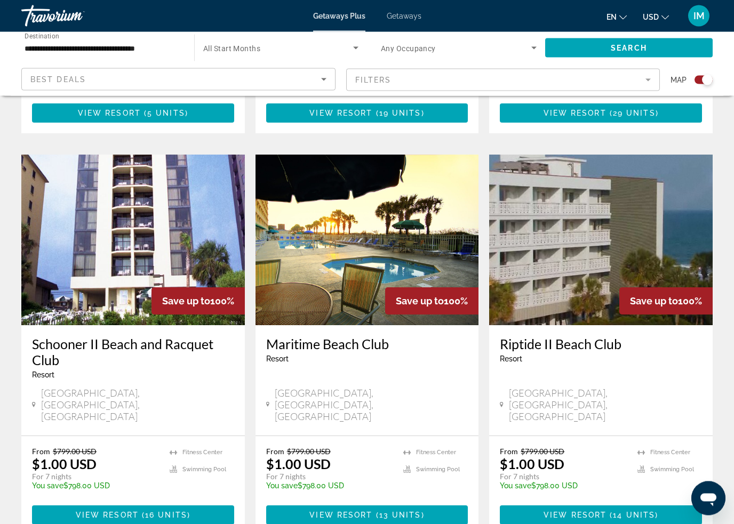
scroll to position [1497, 0]
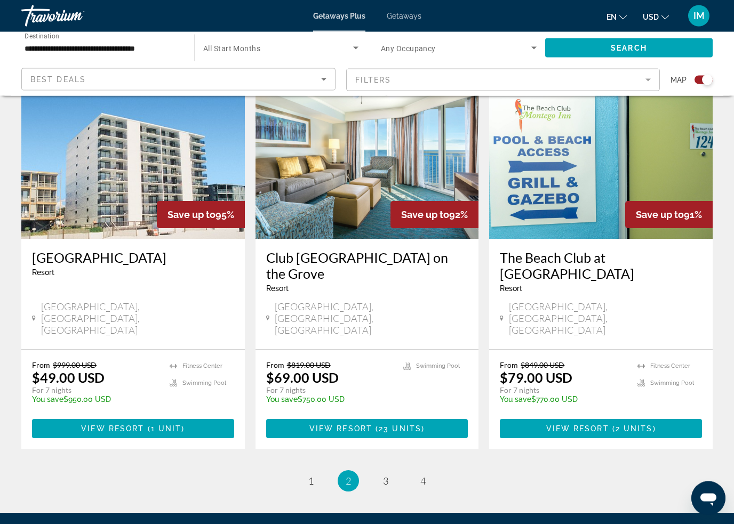
scroll to position [1594, 0]
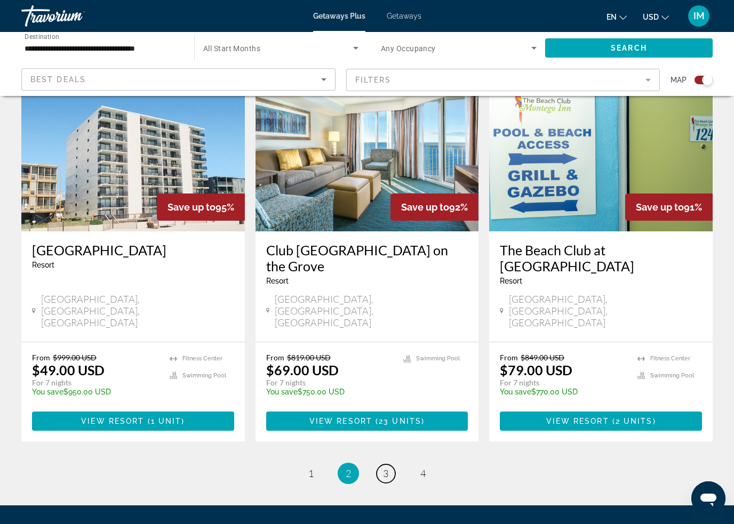
click at [387, 468] on span "3" at bounding box center [385, 474] width 5 height 12
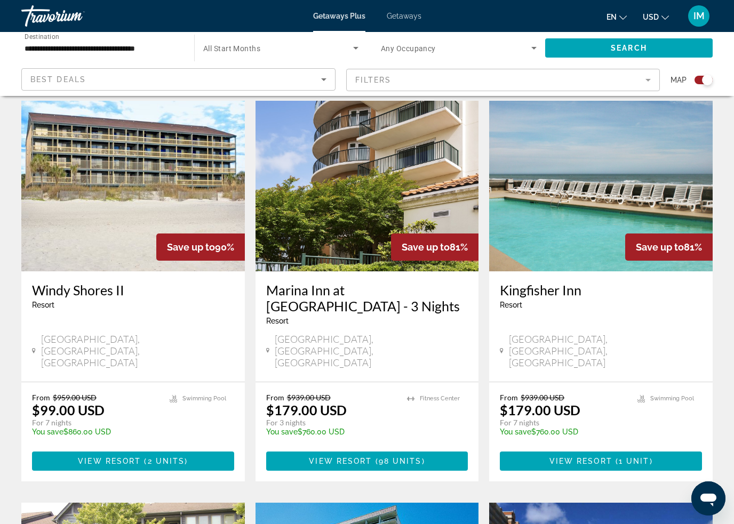
scroll to position [353, 0]
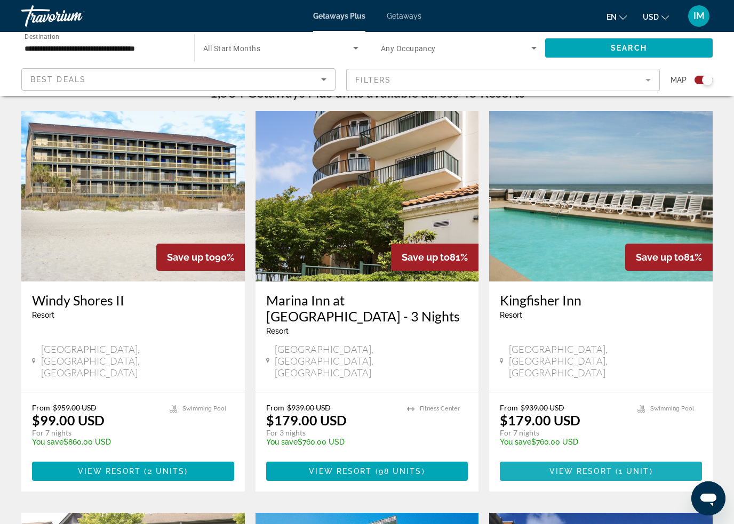
click at [648, 467] on span "( 1 unit )" at bounding box center [632, 471] width 41 height 9
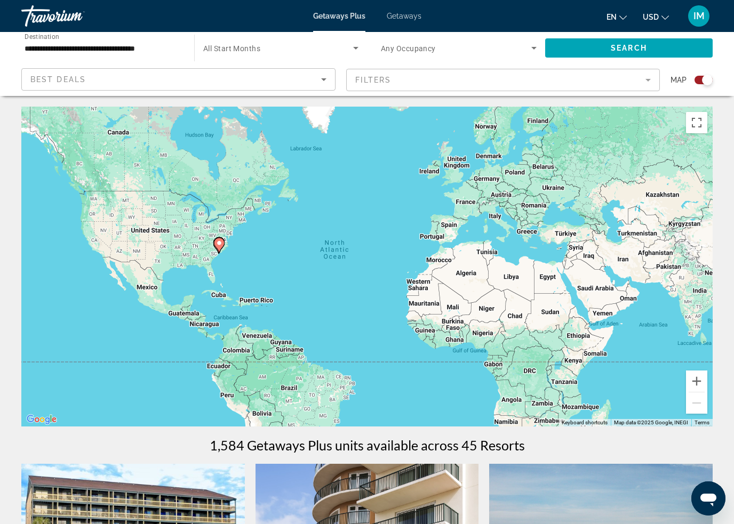
click at [699, 83] on div "Search widget" at bounding box center [704, 80] width 18 height 9
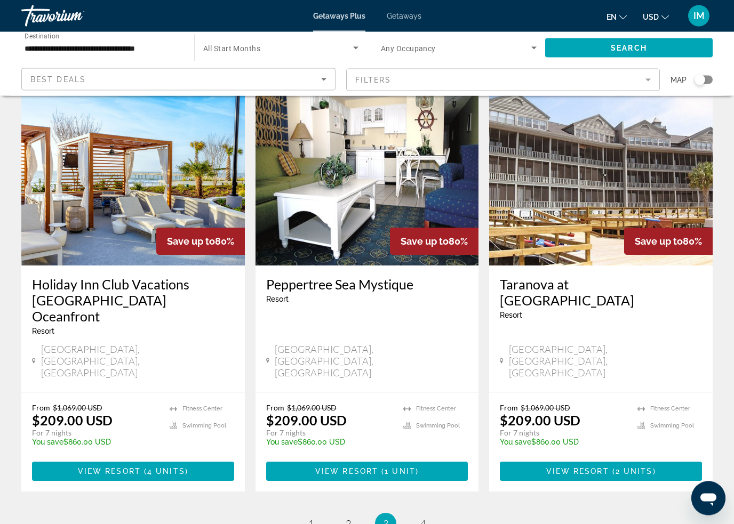
scroll to position [1246, 0]
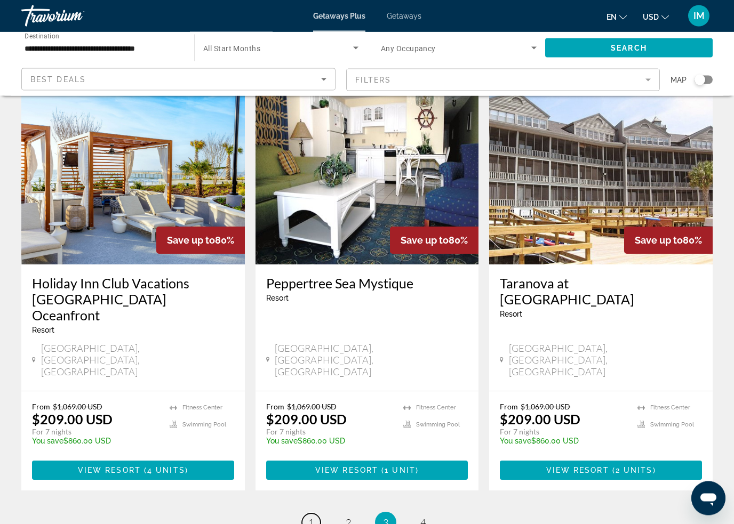
click at [310, 517] on span "1" at bounding box center [310, 523] width 5 height 12
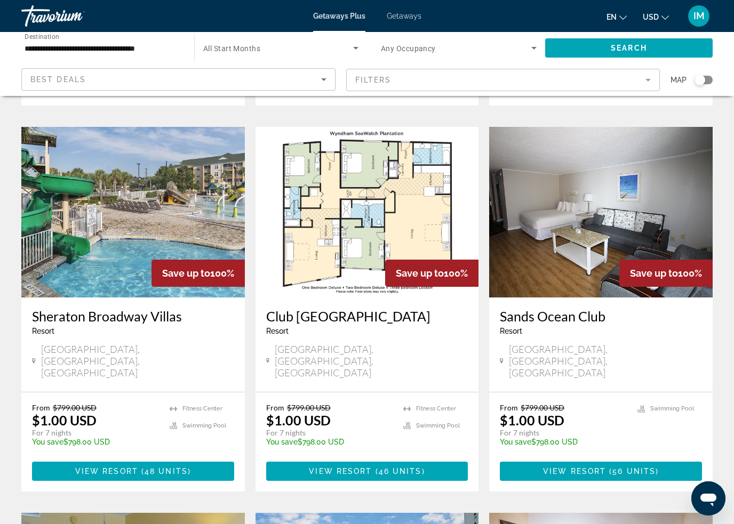
scroll to position [408, 0]
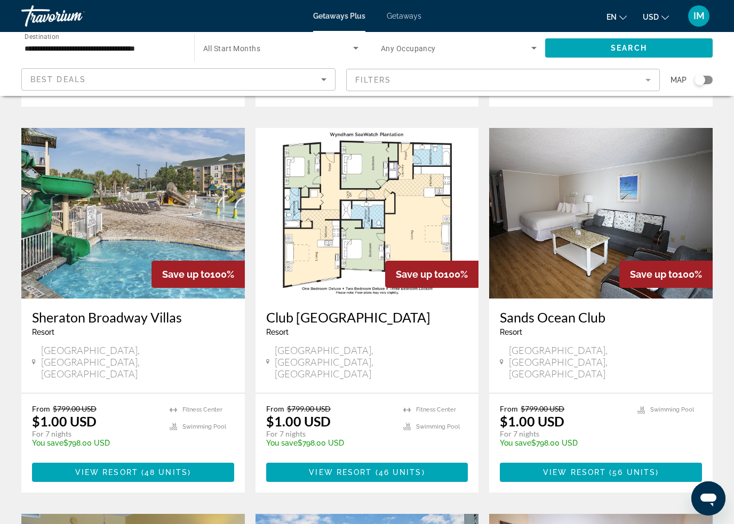
click at [168, 468] on span "48 units" at bounding box center [166, 472] width 43 height 9
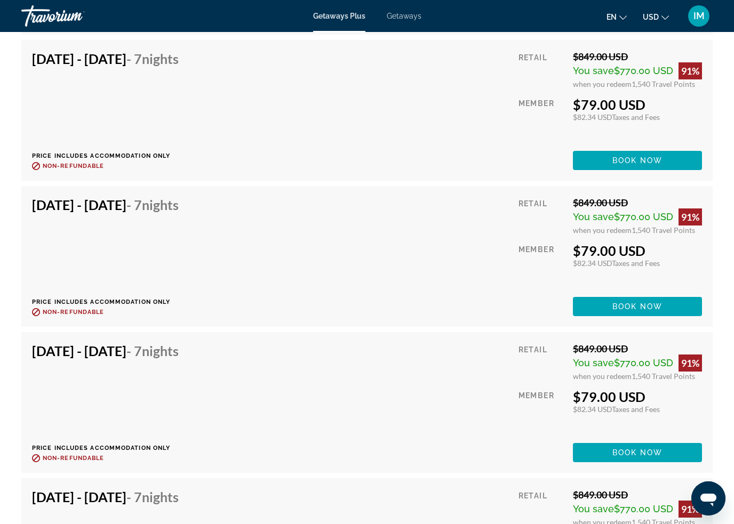
scroll to position [6457, 0]
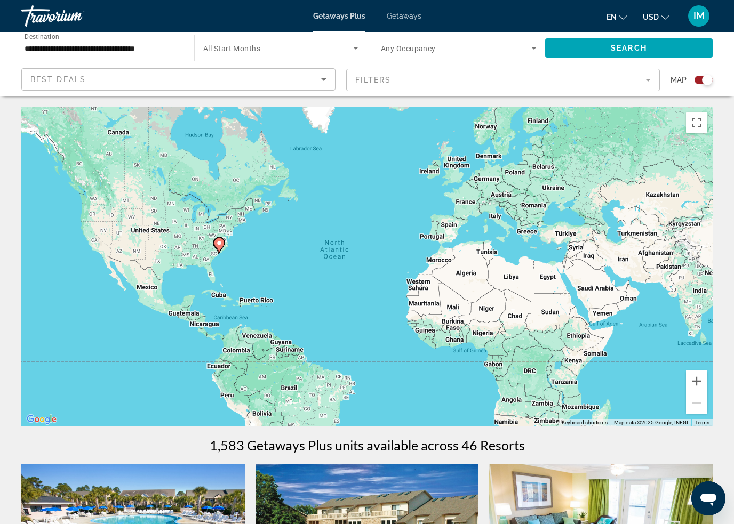
click at [703, 78] on div "Search widget" at bounding box center [707, 80] width 11 height 11
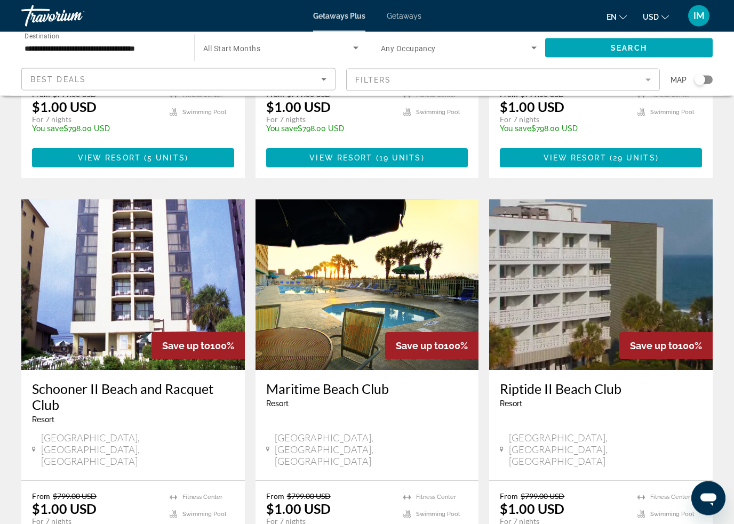
scroll to position [1109, 0]
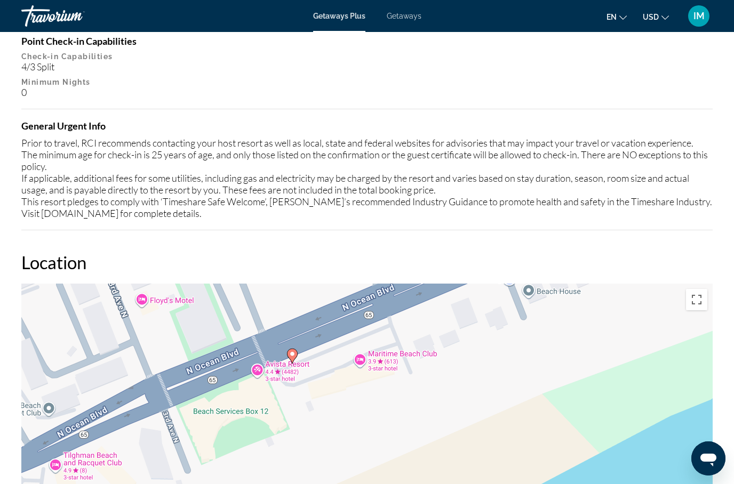
scroll to position [1030, 0]
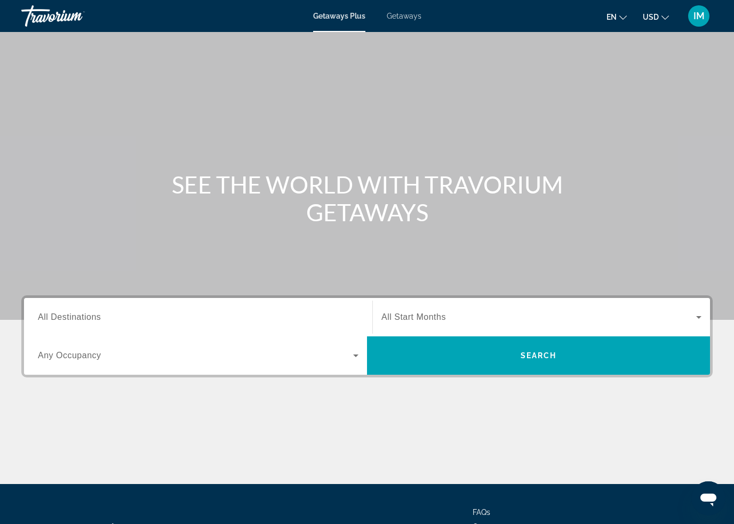
click at [91, 317] on span "All Destinations" at bounding box center [69, 317] width 63 height 9
click at [91, 317] on input "Destination All Destinations" at bounding box center [198, 318] width 321 height 13
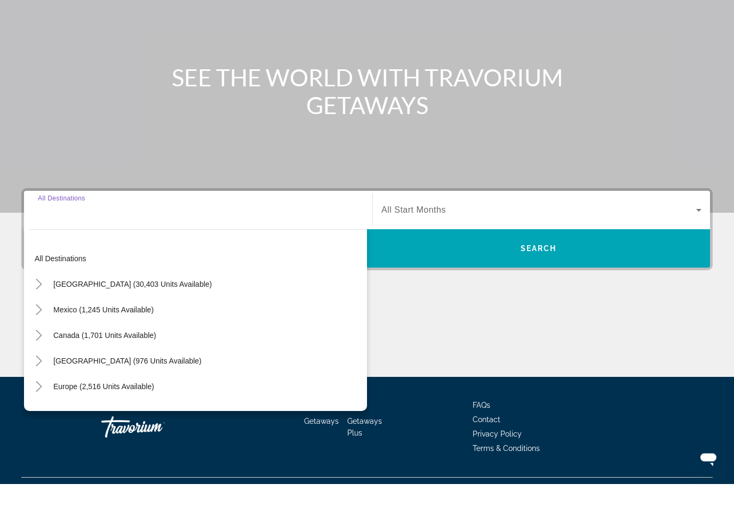
scroll to position [90, 0]
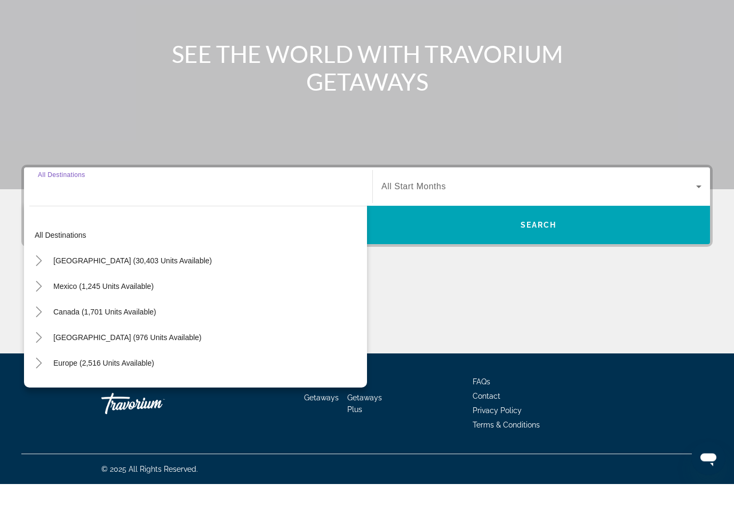
click at [44, 292] on mat-icon "Toggle United States (30,403 units available)" at bounding box center [38, 301] width 19 height 19
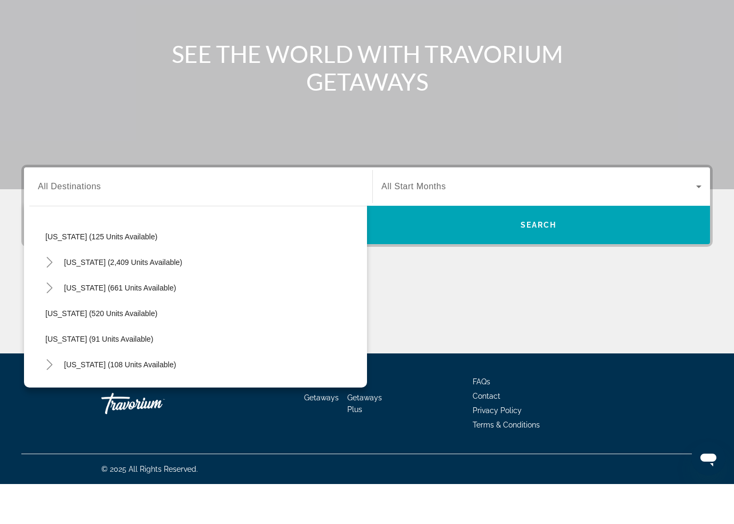
scroll to position [514, 0]
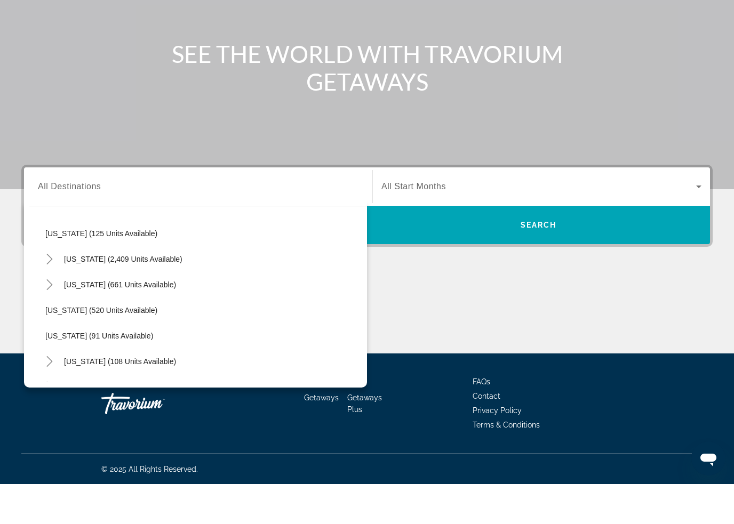
click at [52, 294] on icon "Toggle Nevada (2,409 units available)" at bounding box center [49, 299] width 11 height 11
click at [77, 346] on span "Other (1,158 units available)" at bounding box center [103, 350] width 95 height 9
type input "**********"
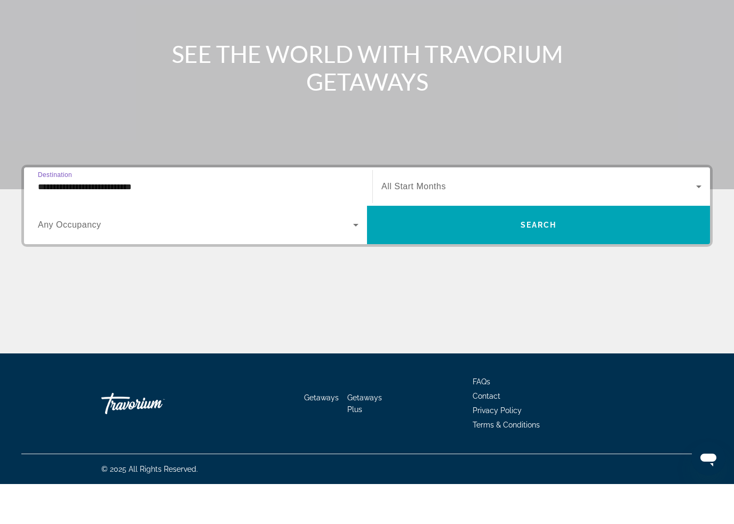
click at [417, 252] on span "Search widget" at bounding box center [538, 265] width 343 height 26
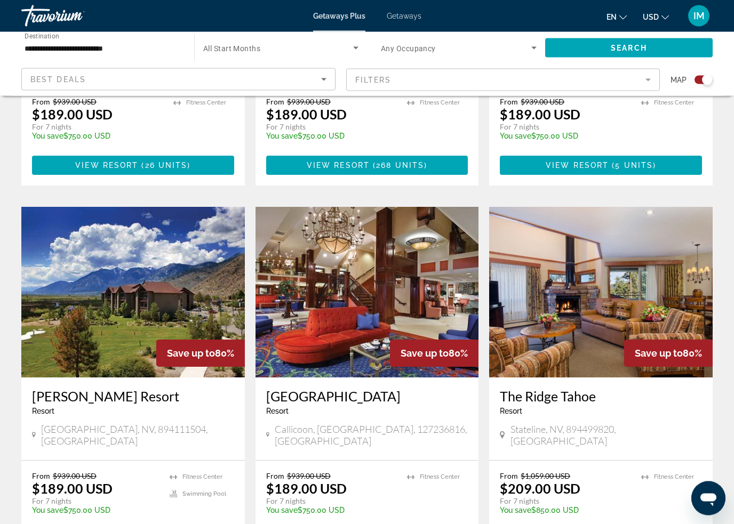
scroll to position [1461, 0]
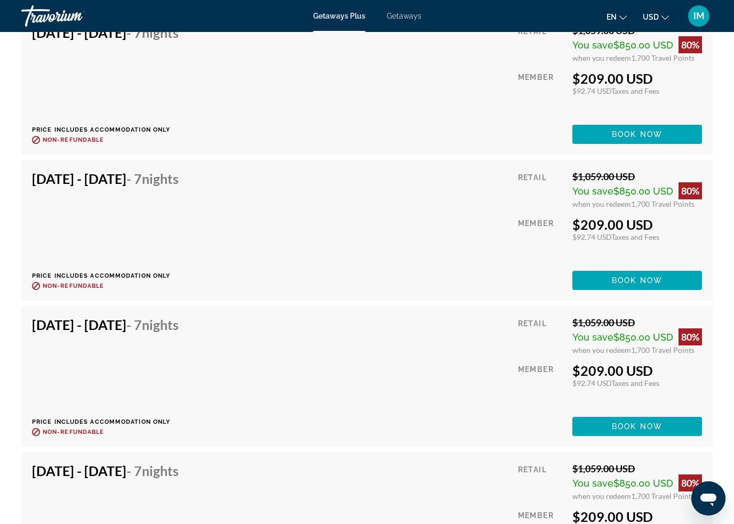
scroll to position [8504, 0]
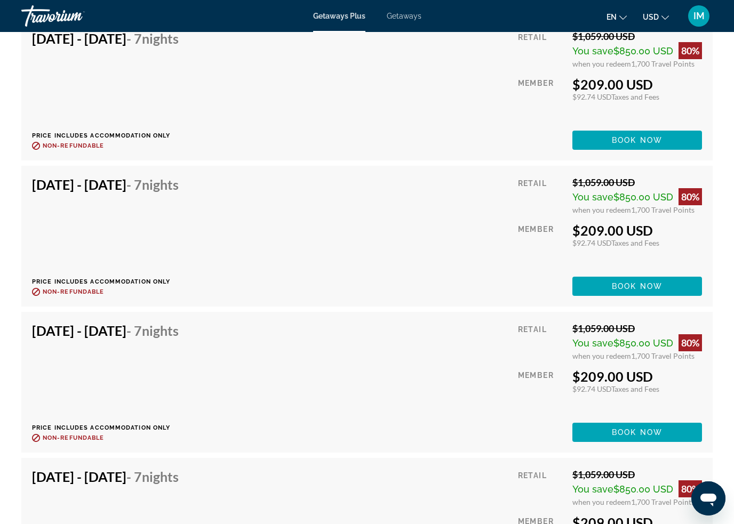
click at [636, 139] on span "Book now" at bounding box center [637, 140] width 51 height 9
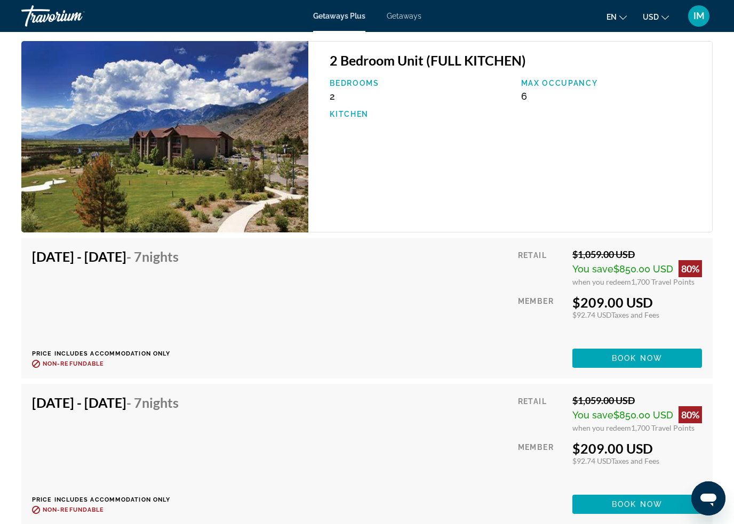
scroll to position [7993, 0]
